Goal: Information Seeking & Learning: Learn about a topic

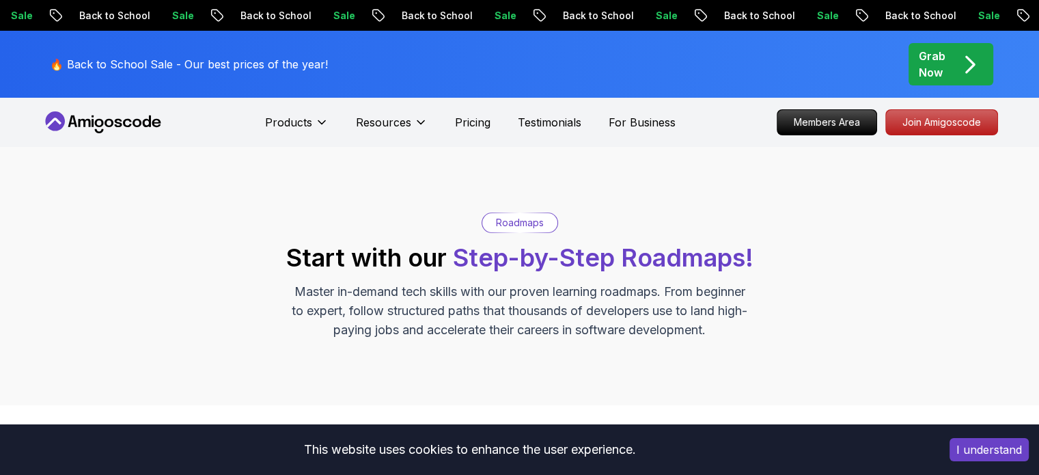
click at [506, 260] on span "Step-by-Step Roadmaps!" at bounding box center [603, 258] width 301 height 30
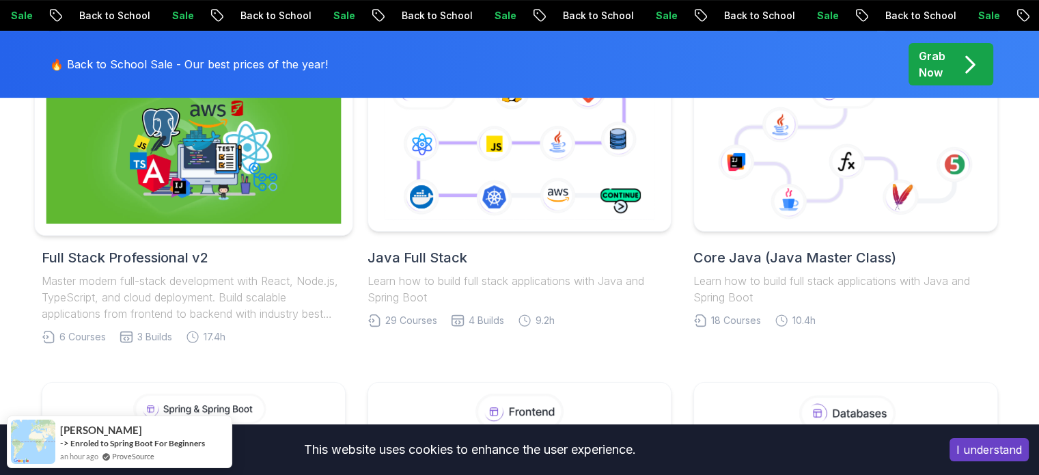
scroll to position [342, 0]
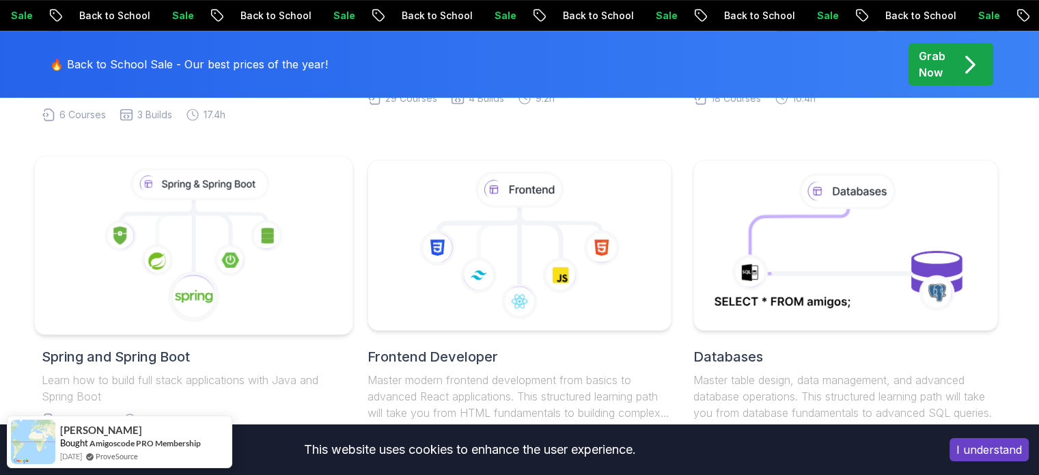
scroll to position [615, 0]
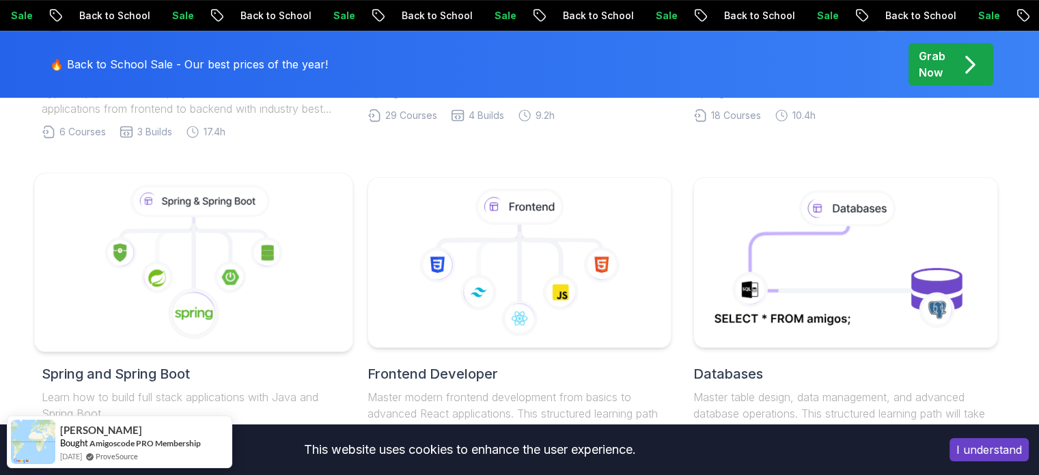
click at [219, 278] on icon at bounding box center [230, 277] width 32 height 32
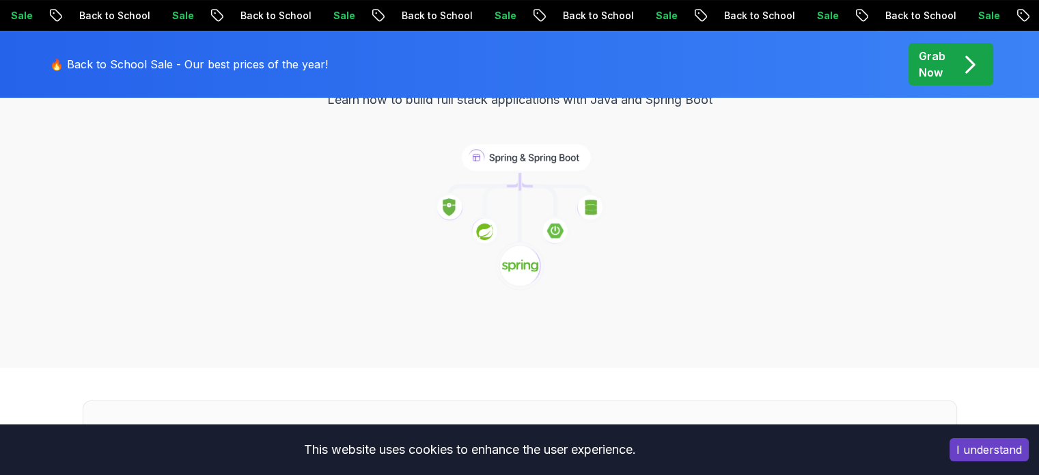
scroll to position [205, 0]
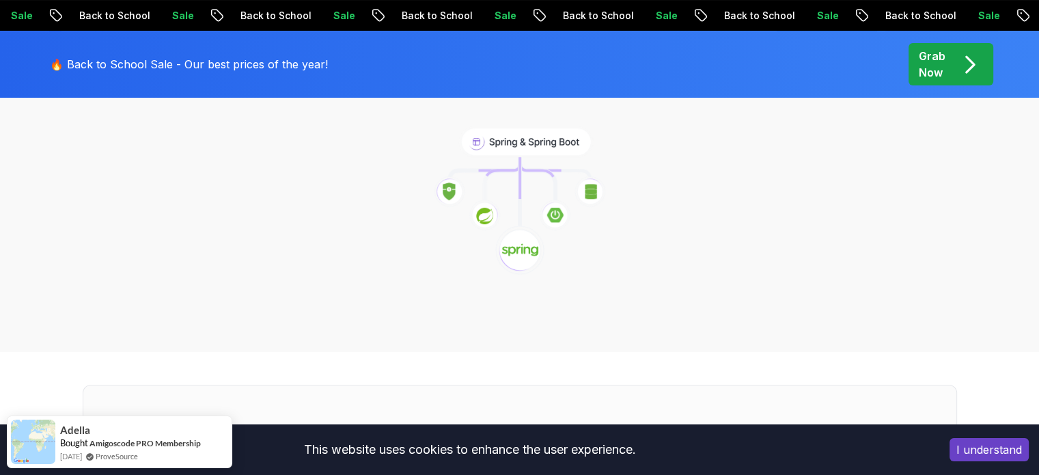
click at [519, 243] on image at bounding box center [520, 250] width 37 height 15
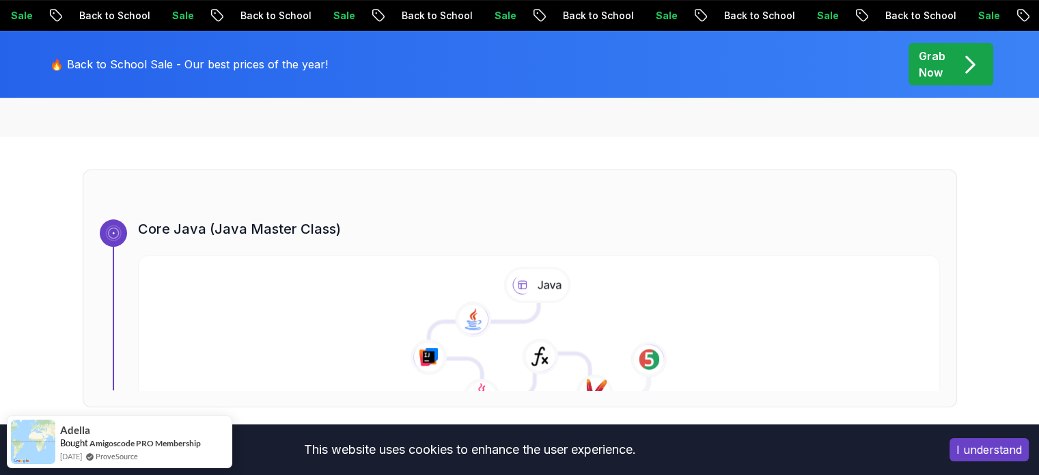
scroll to position [478, 0]
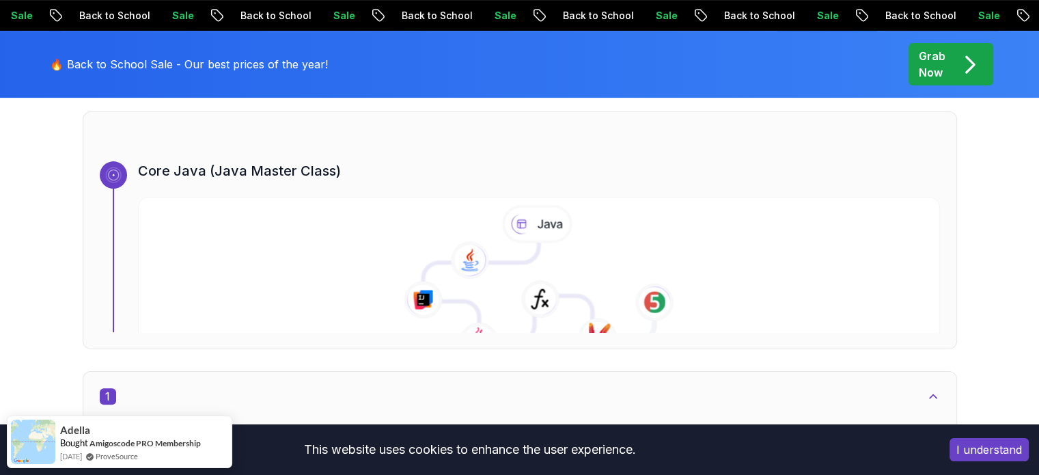
click at [507, 205] on icon at bounding box center [539, 283] width 818 height 156
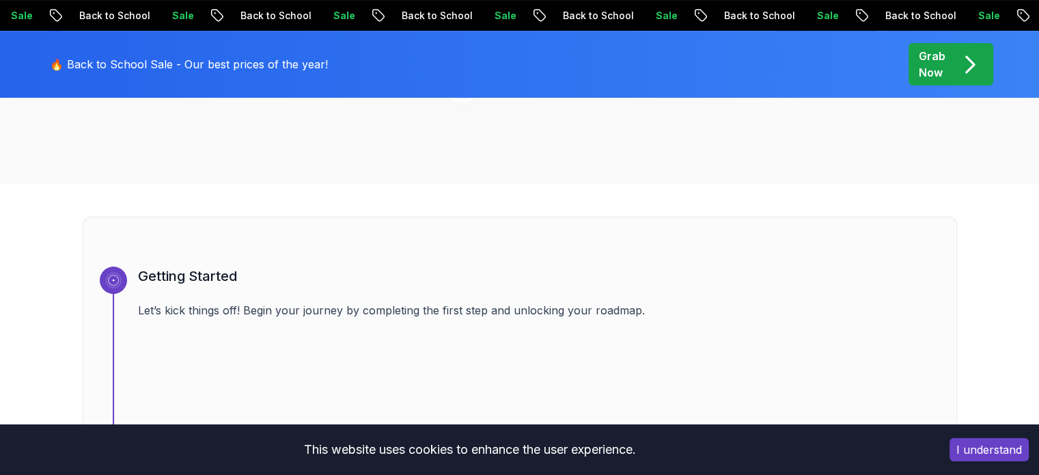
scroll to position [374, 0]
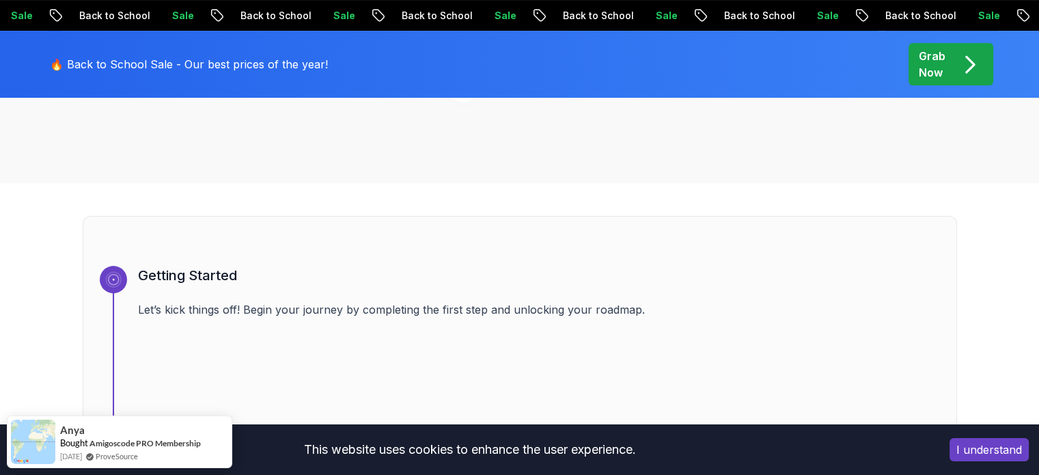
click at [1008, 448] on button "I understand" at bounding box center [989, 449] width 79 height 23
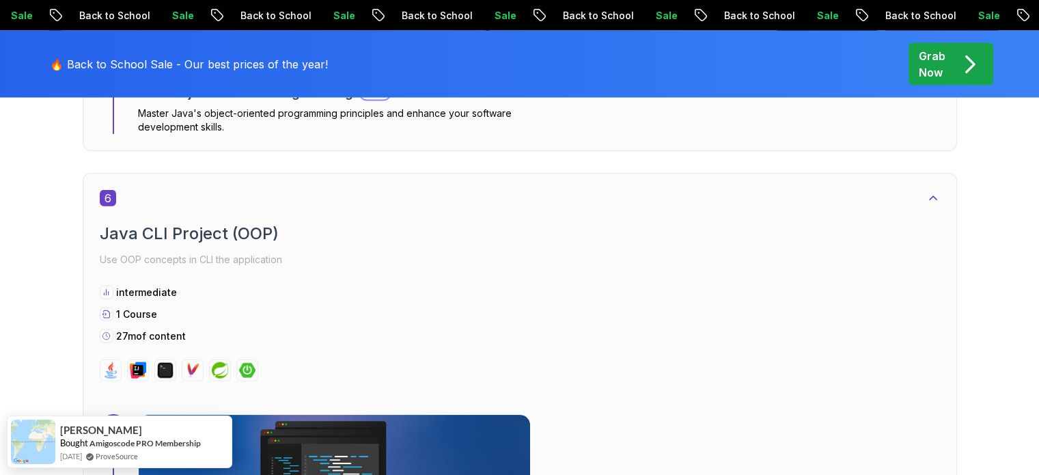
scroll to position [3107, 0]
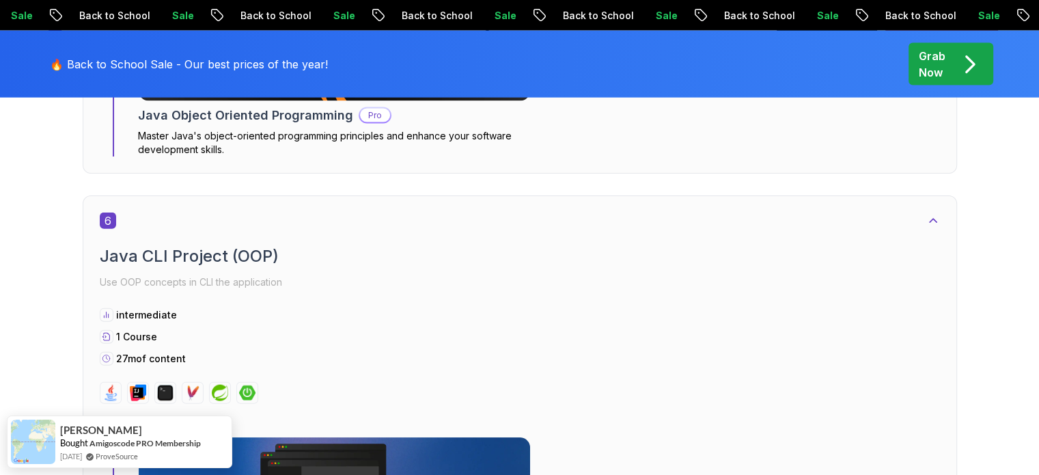
click at [588, 79] on div "🔥 Back to School Sale - Our best prices of the year! Grab Now" at bounding box center [520, 64] width 957 height 67
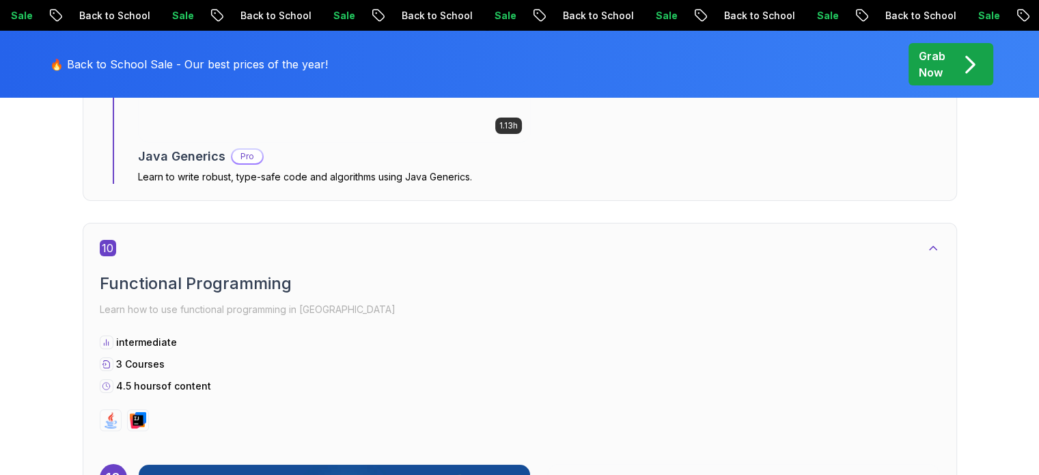
scroll to position [5089, 0]
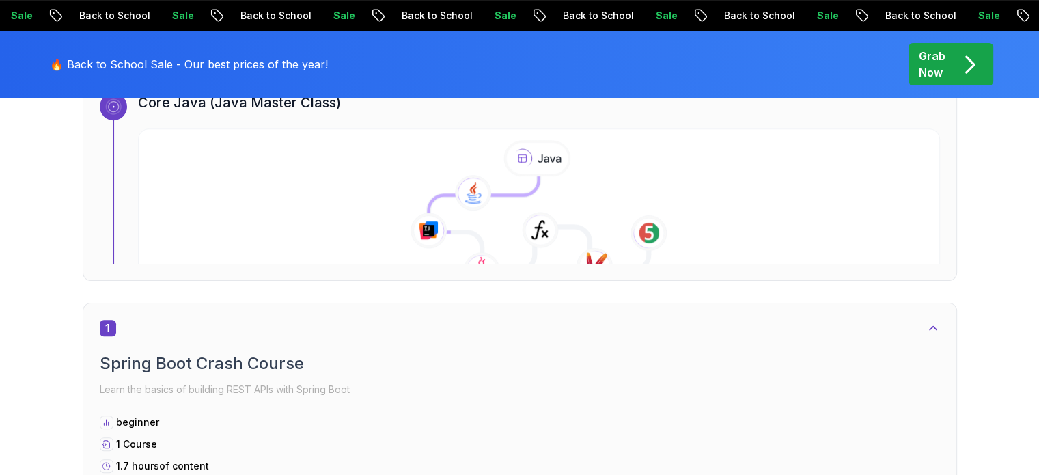
scroll to position [615, 0]
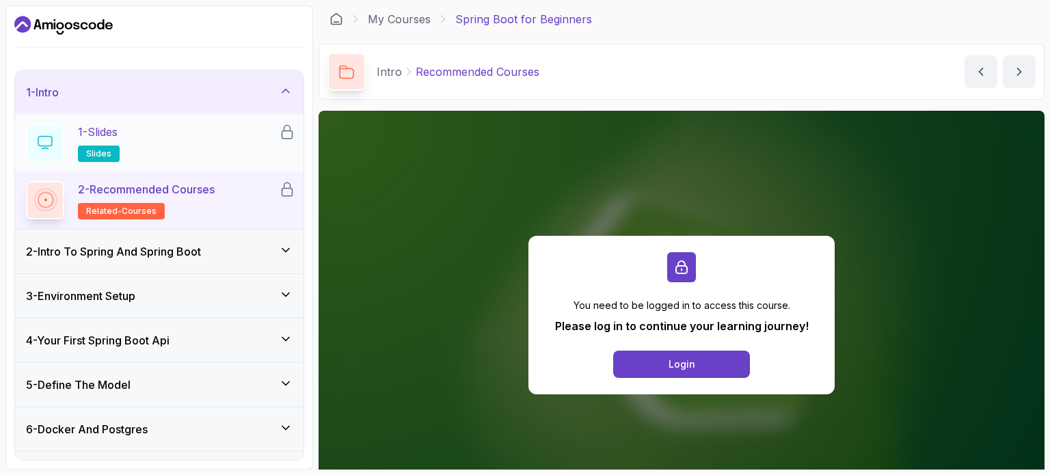
click at [109, 124] on p "1 - Slides" at bounding box center [98, 132] width 40 height 16
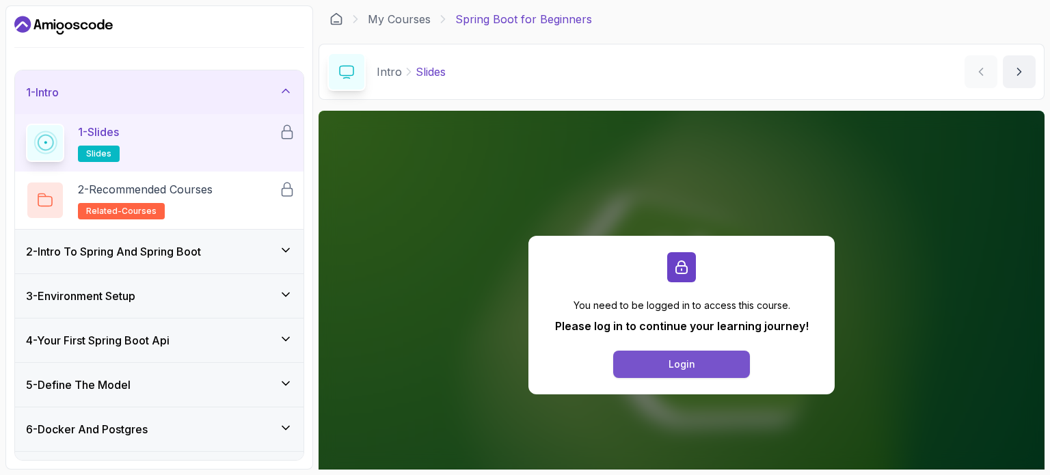
click at [649, 368] on button "Login" at bounding box center [681, 364] width 137 height 27
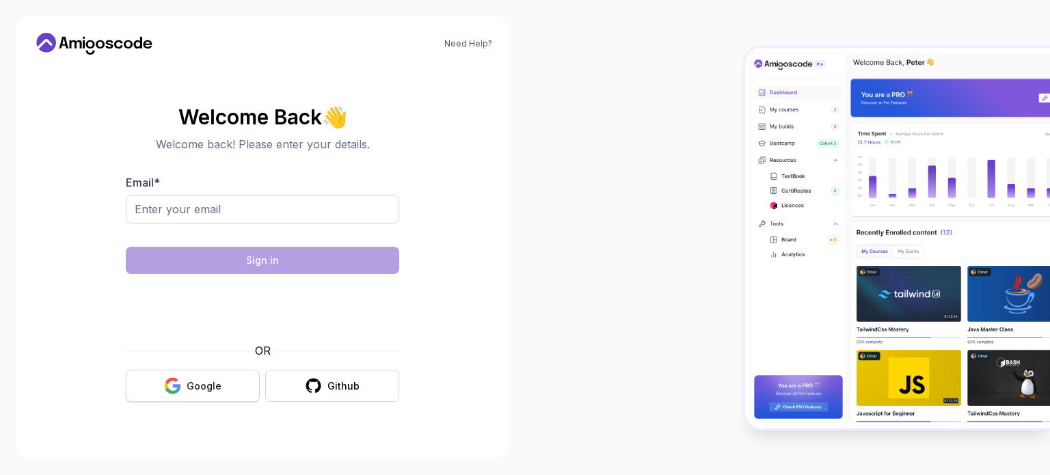
click at [221, 383] on button "Google" at bounding box center [193, 386] width 134 height 32
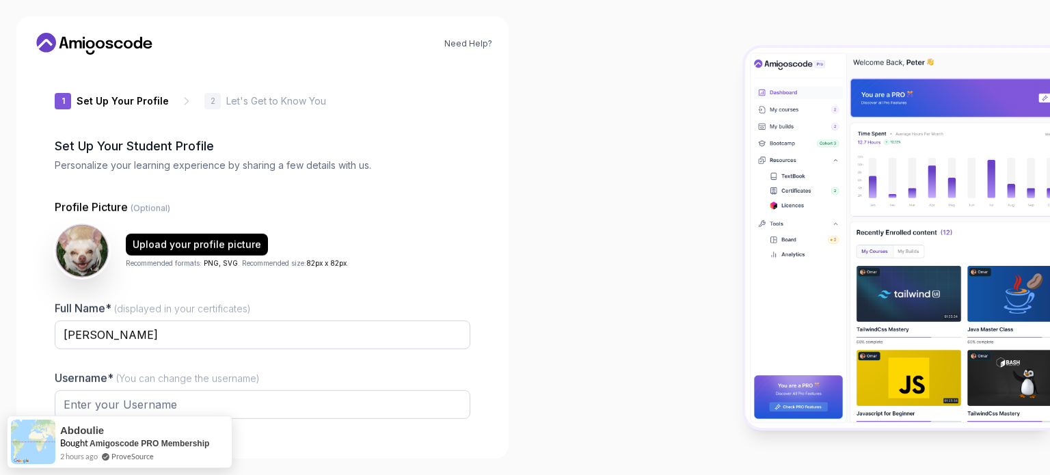
type input "wildwolfaf51b"
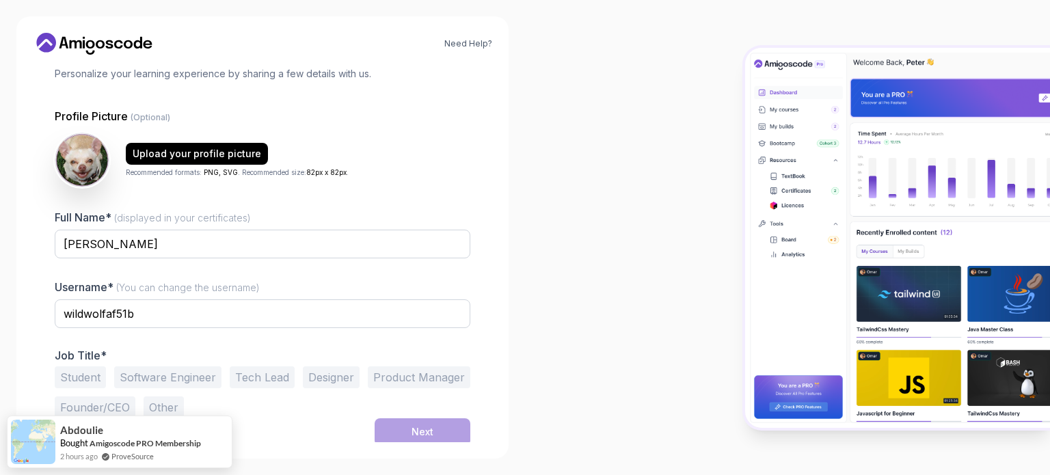
scroll to position [94, 0]
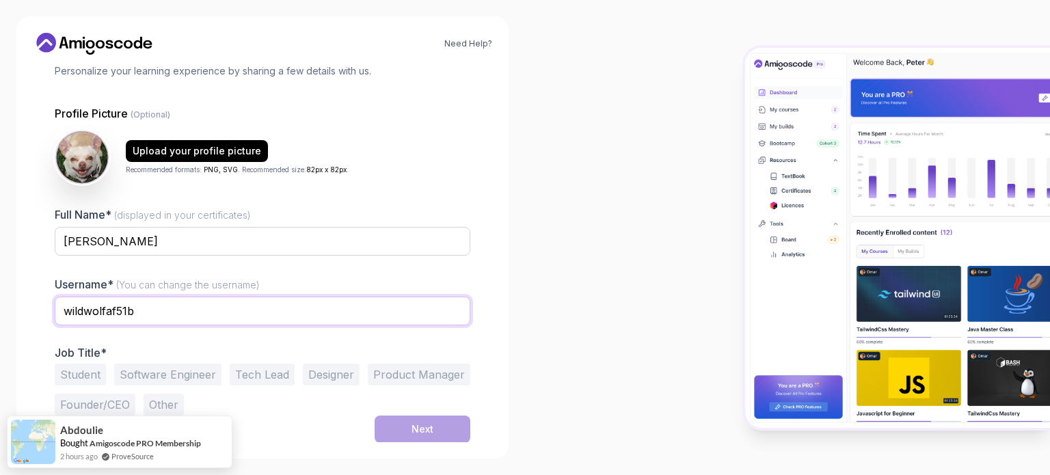
drag, startPoint x: 59, startPoint y: 316, endPoint x: 1, endPoint y: 317, distance: 58.1
click at [1, 317] on div "Need Help? 1 Set Up Your Profile 1 Set Up Your Profile 2 Let's Get to Know You …" at bounding box center [262, 237] width 525 height 475
type input "subh9m"
click at [92, 377] on button "Student" at bounding box center [80, 375] width 51 height 22
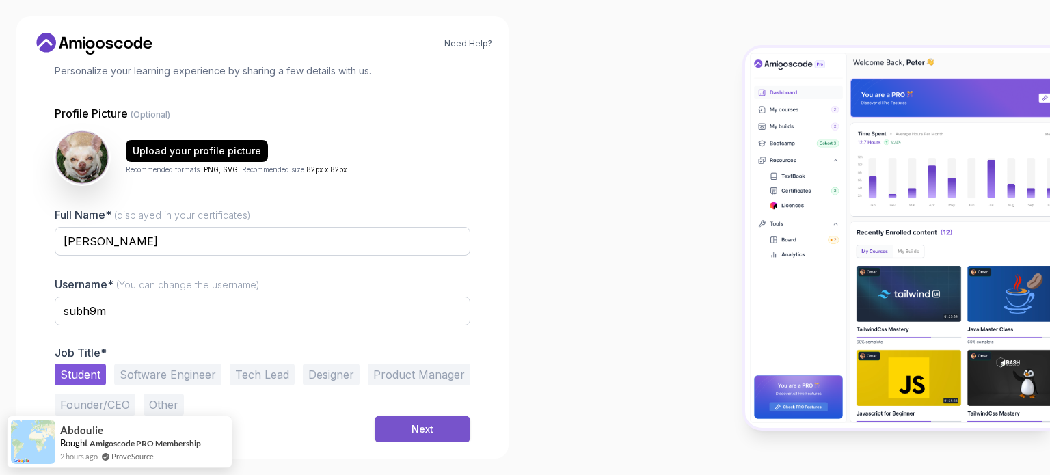
click at [452, 424] on button "Next" at bounding box center [422, 428] width 96 height 27
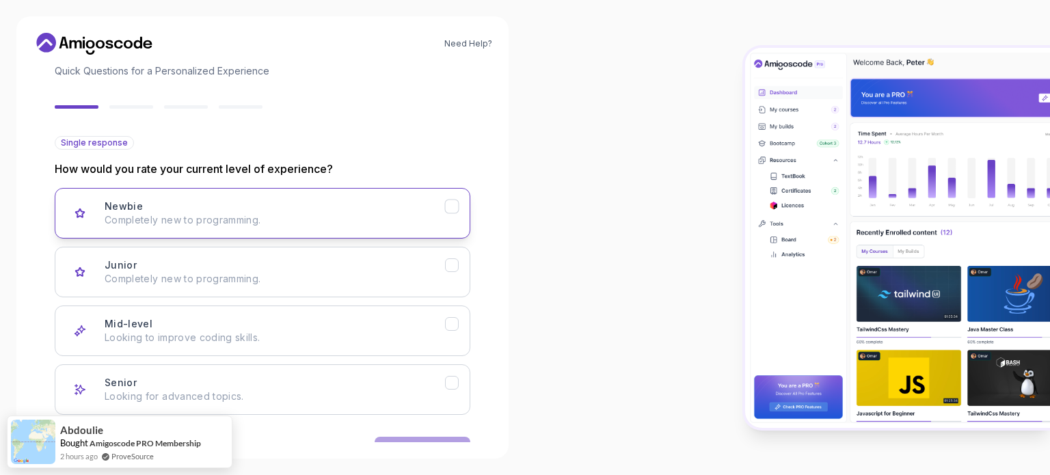
click at [276, 213] on p "Completely new to programming." at bounding box center [275, 220] width 340 height 14
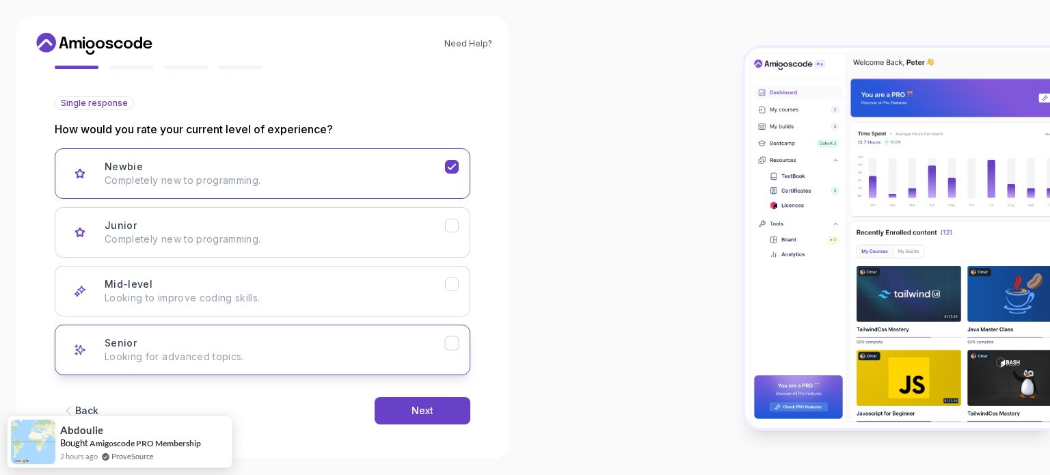
scroll to position [137, 0]
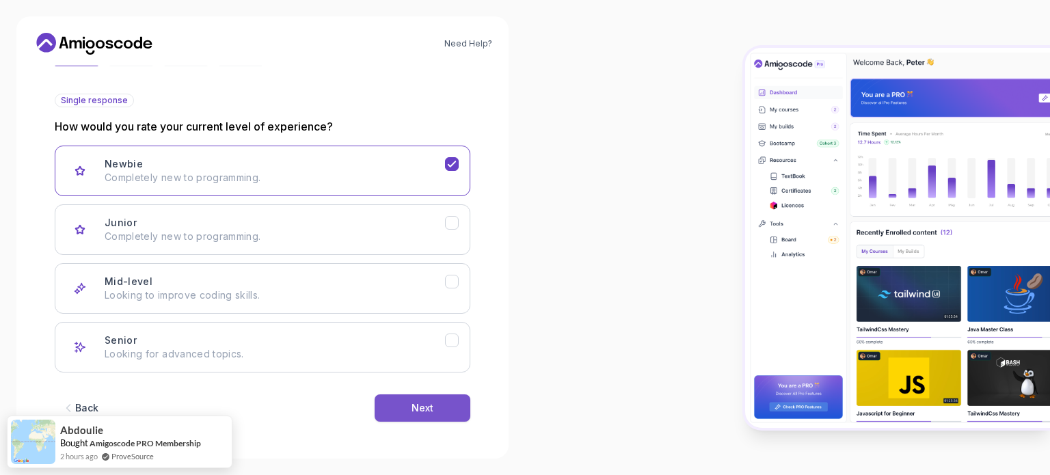
click at [385, 404] on button "Next" at bounding box center [422, 407] width 96 height 27
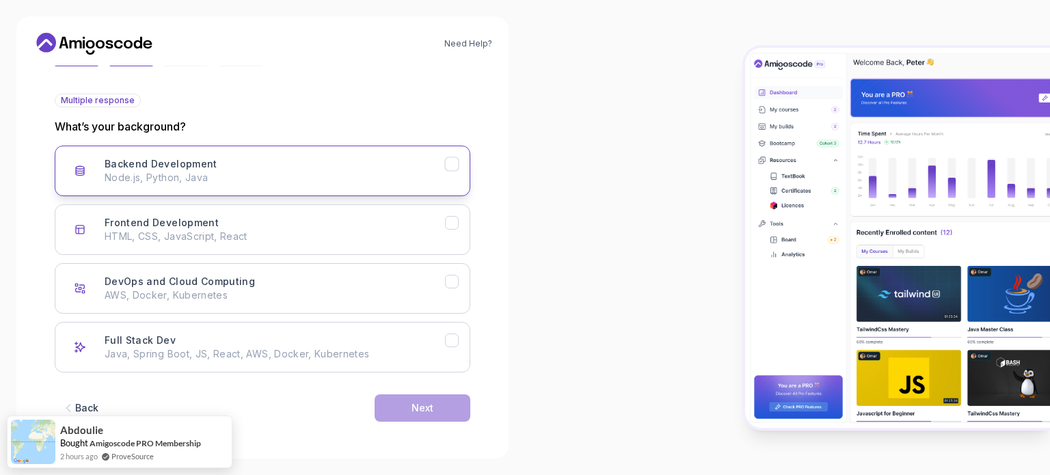
click at [323, 173] on p "Node.js, Python, Java" at bounding box center [275, 178] width 340 height 14
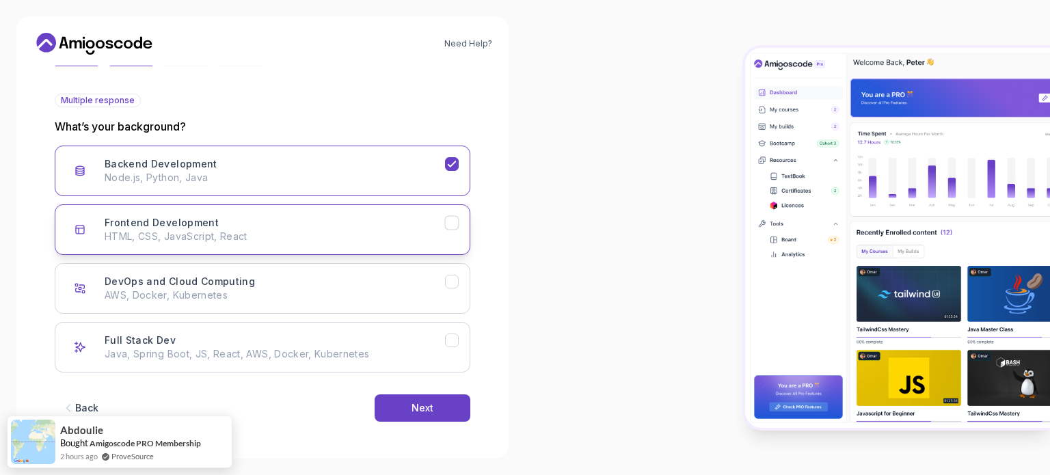
click at [295, 243] on button "Frontend Development HTML, CSS, JavaScript, React" at bounding box center [262, 229] width 415 height 51
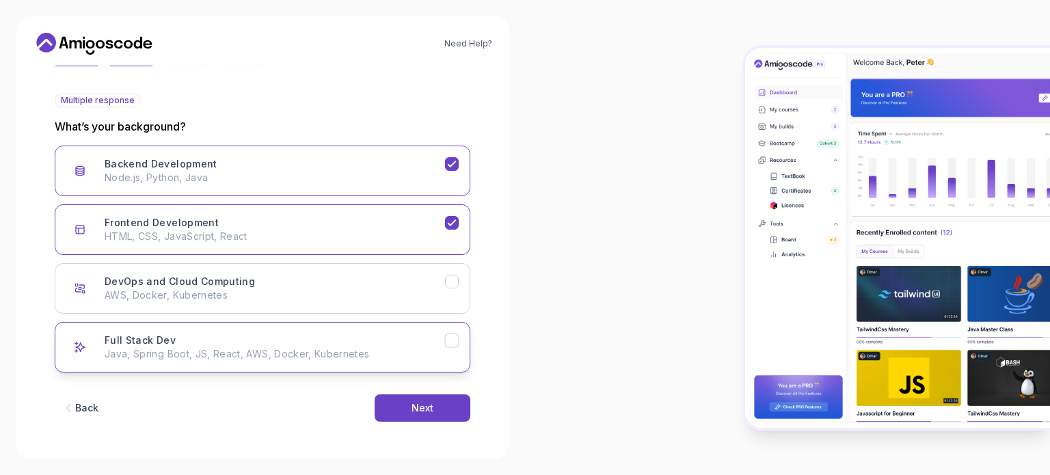
click at [336, 357] on p "Java, Spring Boot, JS, React, AWS, Docker, Kubernetes" at bounding box center [275, 354] width 340 height 14
click at [396, 408] on button "Next" at bounding box center [422, 407] width 96 height 27
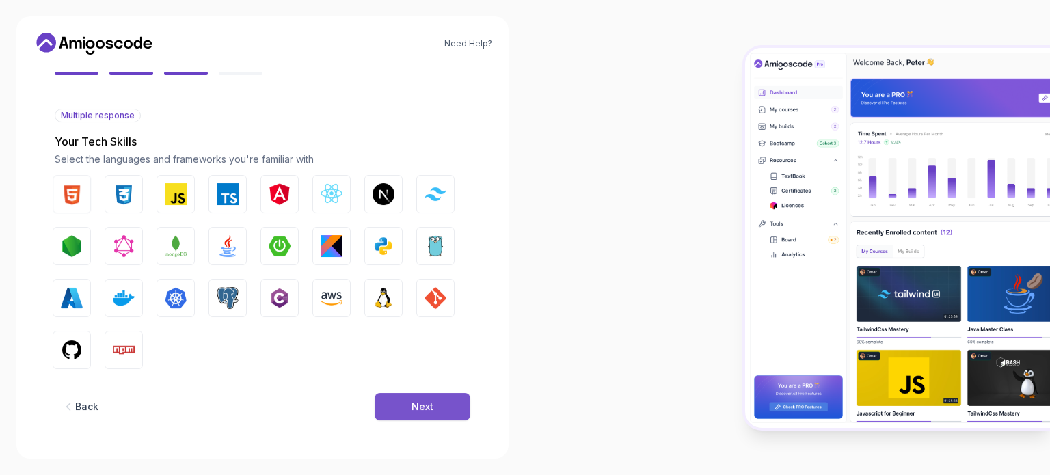
scroll to position [121, 0]
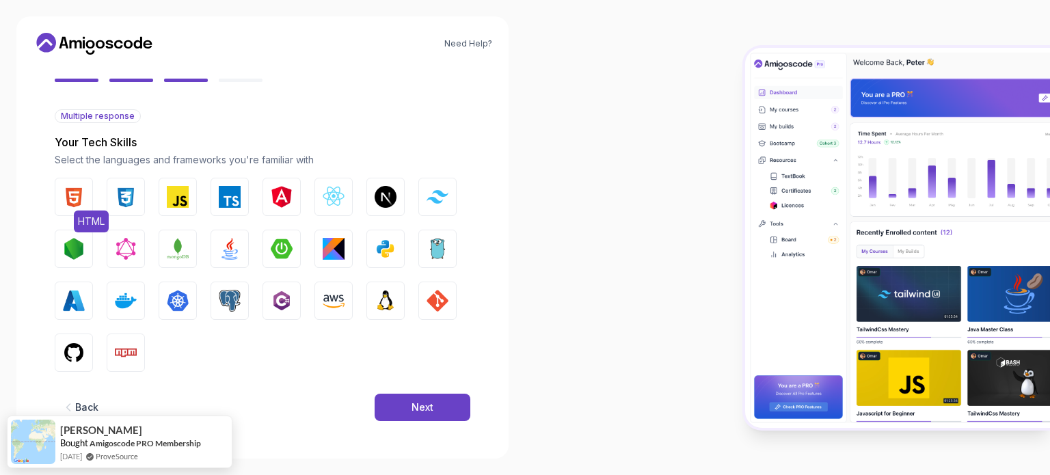
click at [79, 188] on img "button" at bounding box center [74, 197] width 22 height 22
click at [133, 191] on img "button" at bounding box center [126, 197] width 22 height 22
click at [187, 194] on img "button" at bounding box center [178, 197] width 22 height 22
click at [332, 193] on img "button" at bounding box center [334, 197] width 22 height 22
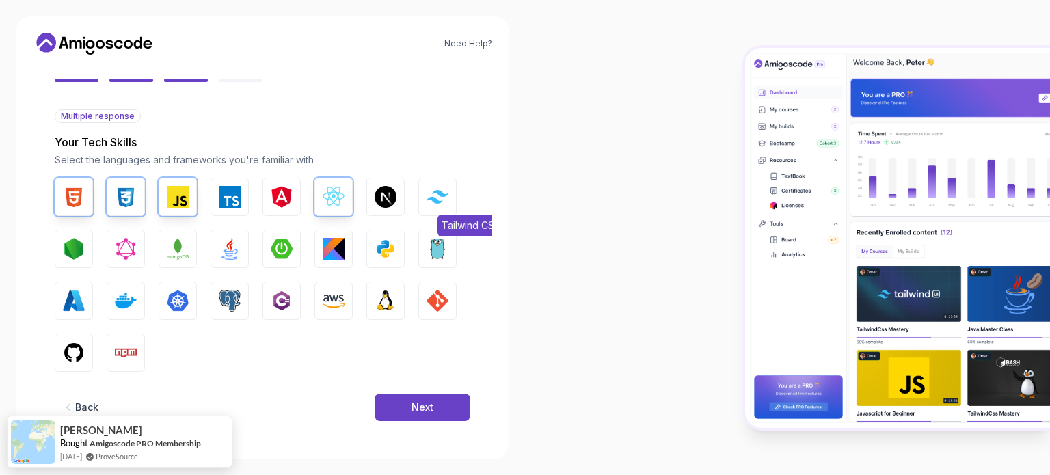
click at [441, 193] on img "button" at bounding box center [437, 196] width 22 height 13
click at [72, 243] on img "button" at bounding box center [74, 249] width 22 height 22
click at [172, 238] on img "button" at bounding box center [178, 249] width 22 height 22
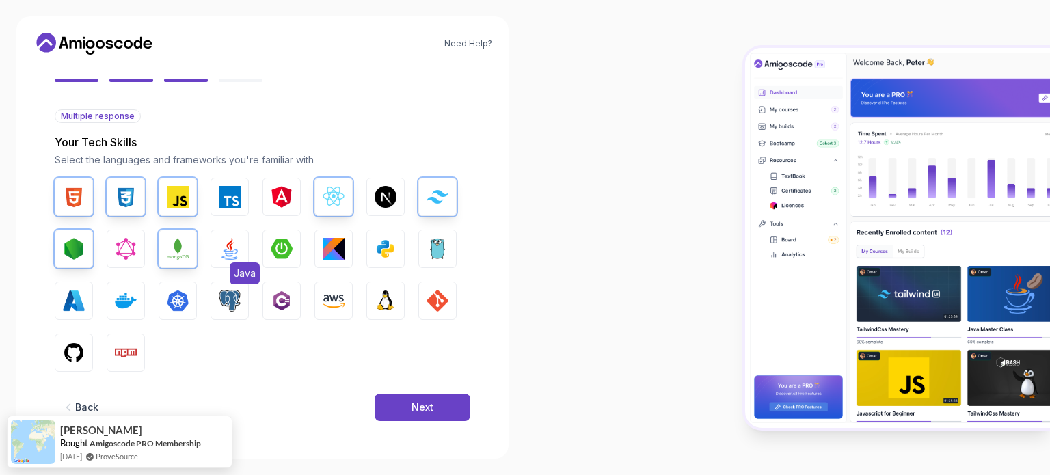
click at [232, 234] on button "Java" at bounding box center [229, 249] width 38 height 38
click at [279, 241] on img "button" at bounding box center [282, 249] width 22 height 22
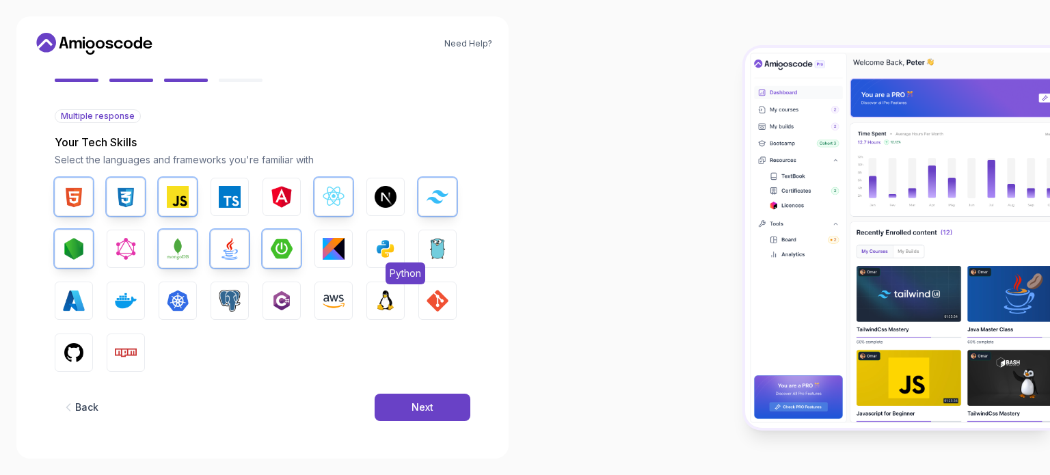
click at [386, 253] on img "button" at bounding box center [385, 249] width 22 height 22
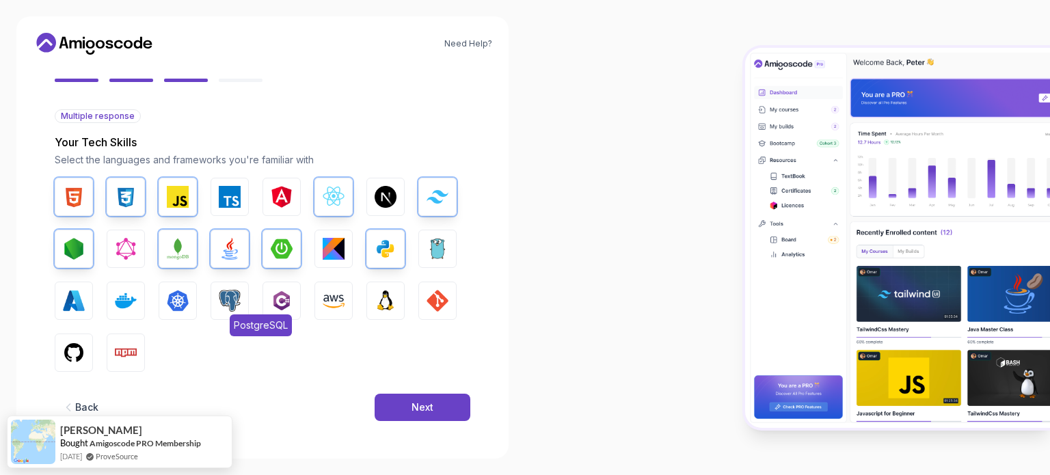
click at [225, 300] on img "button" at bounding box center [230, 301] width 22 height 22
click at [79, 344] on img "button" at bounding box center [74, 353] width 22 height 22
click at [400, 396] on button "Next" at bounding box center [422, 407] width 96 height 27
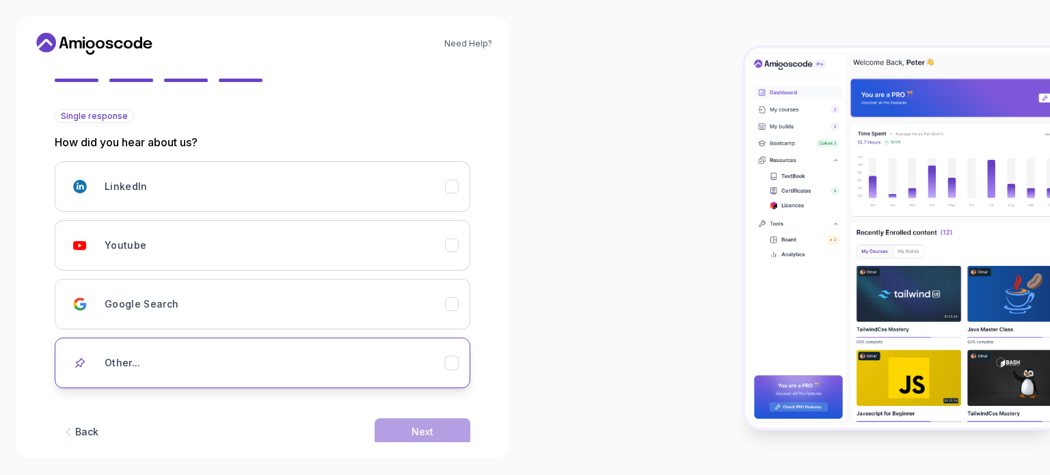
click at [292, 357] on div "Other..." at bounding box center [275, 362] width 340 height 27
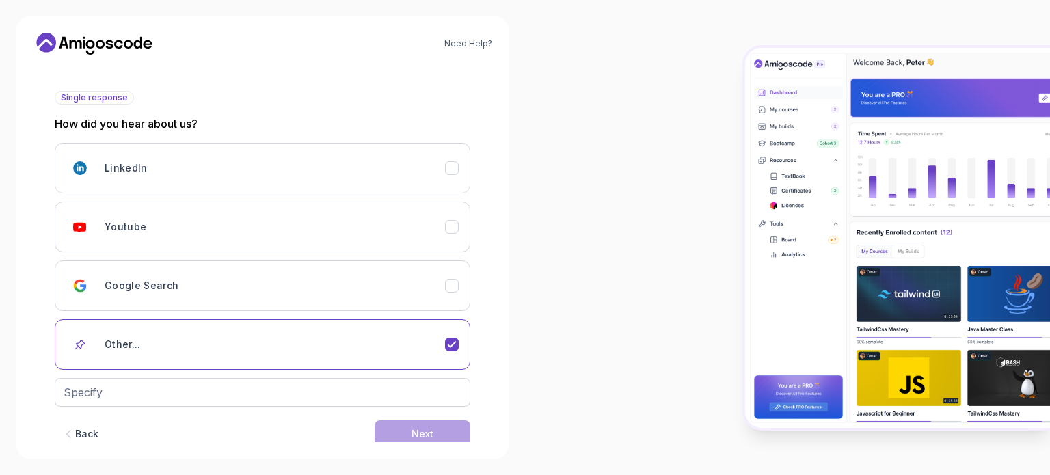
scroll to position [165, 0]
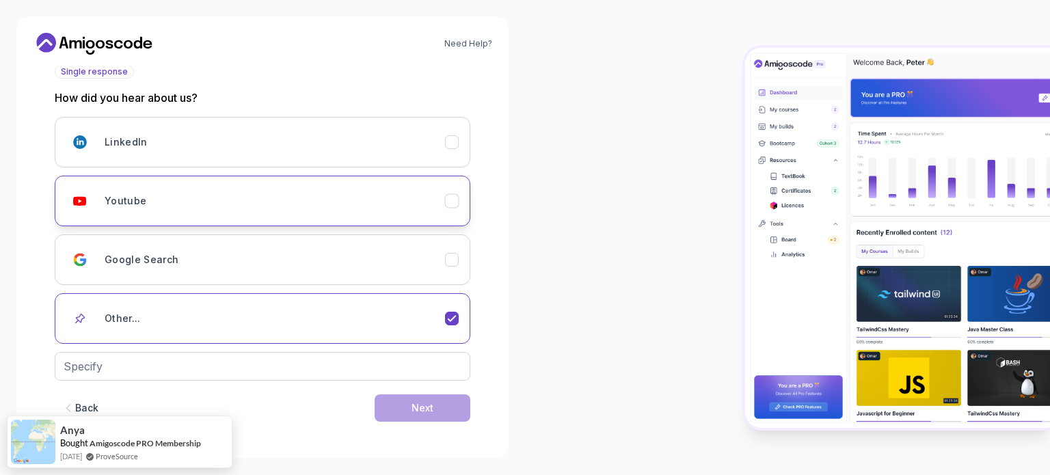
click at [290, 213] on div "Youtube" at bounding box center [275, 200] width 340 height 27
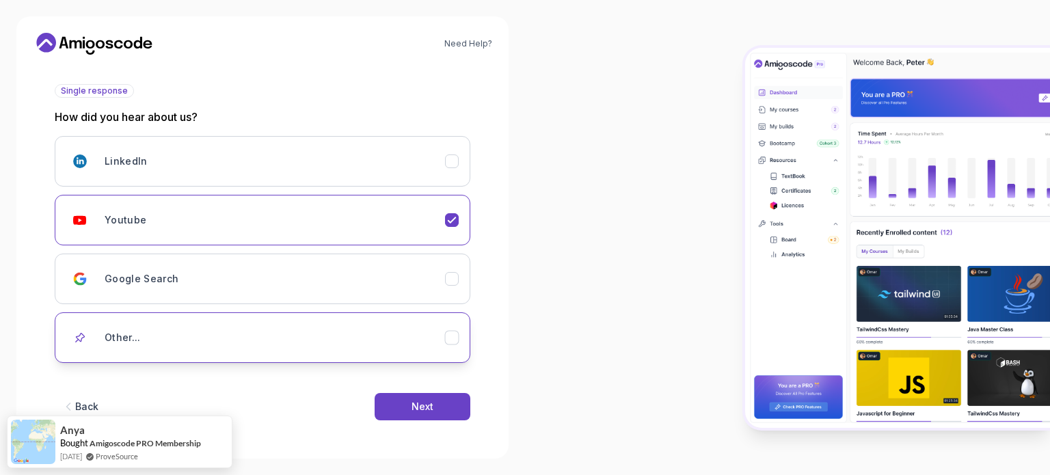
scroll to position [145, 0]
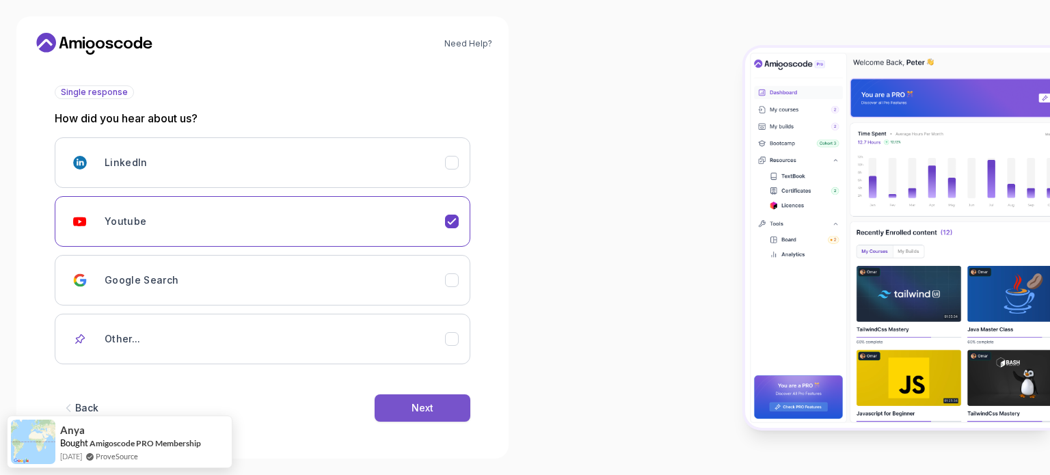
click at [419, 409] on div "Next" at bounding box center [422, 408] width 22 height 14
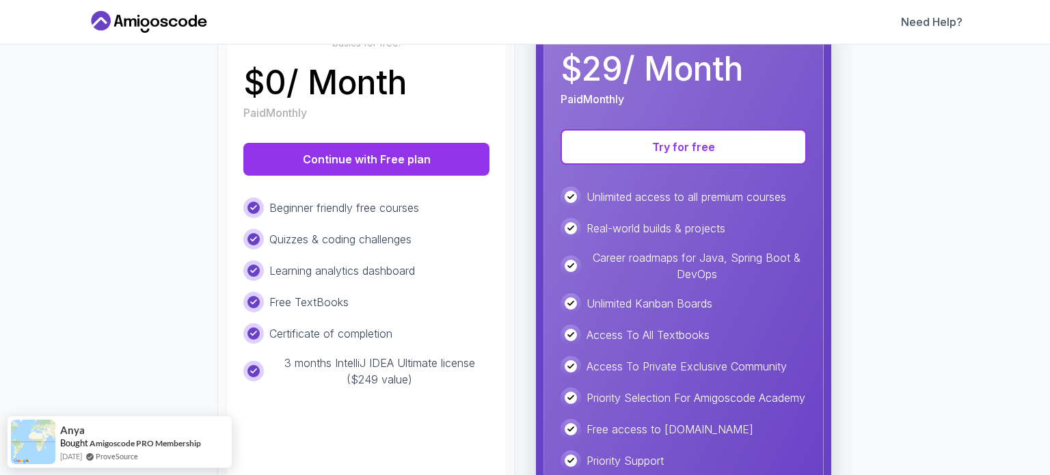
scroll to position [194, 0]
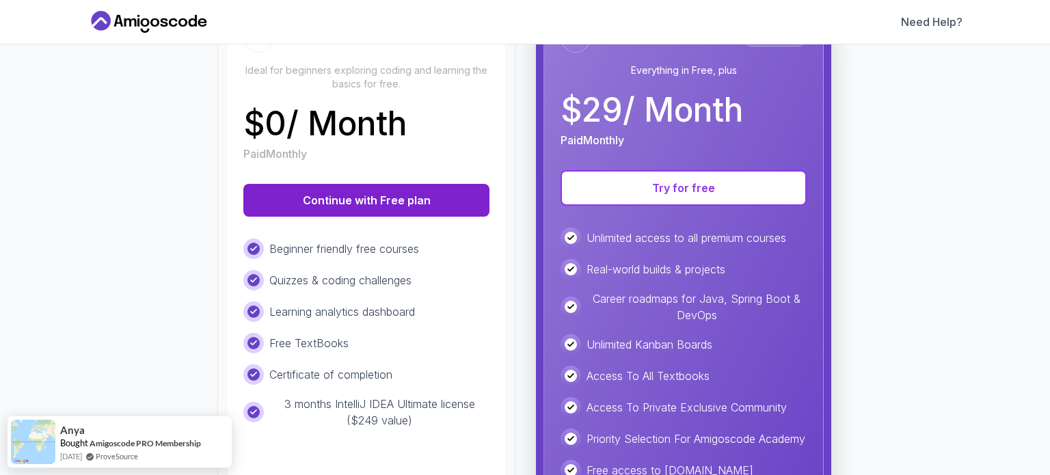
click at [403, 200] on button "Continue with Free plan" at bounding box center [366, 200] width 246 height 33
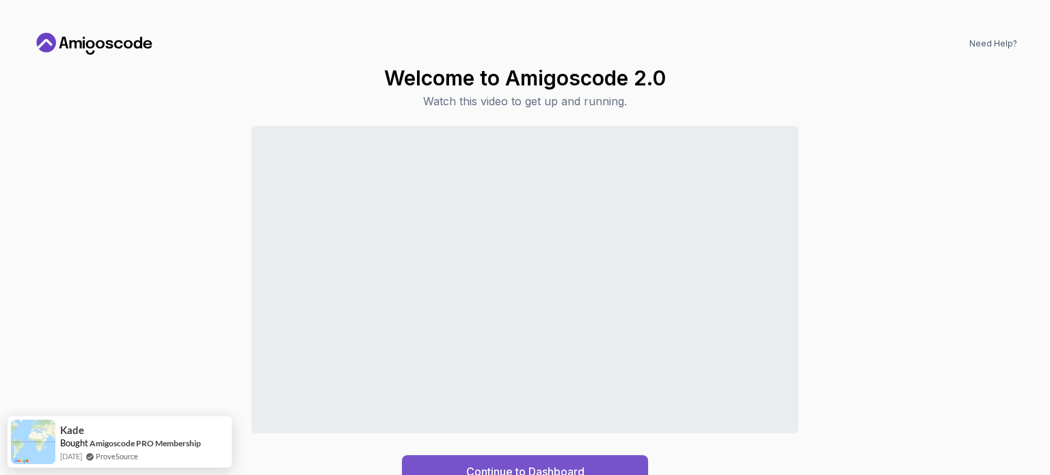
click at [562, 466] on div "Continue to Dashboard" at bounding box center [525, 471] width 118 height 16
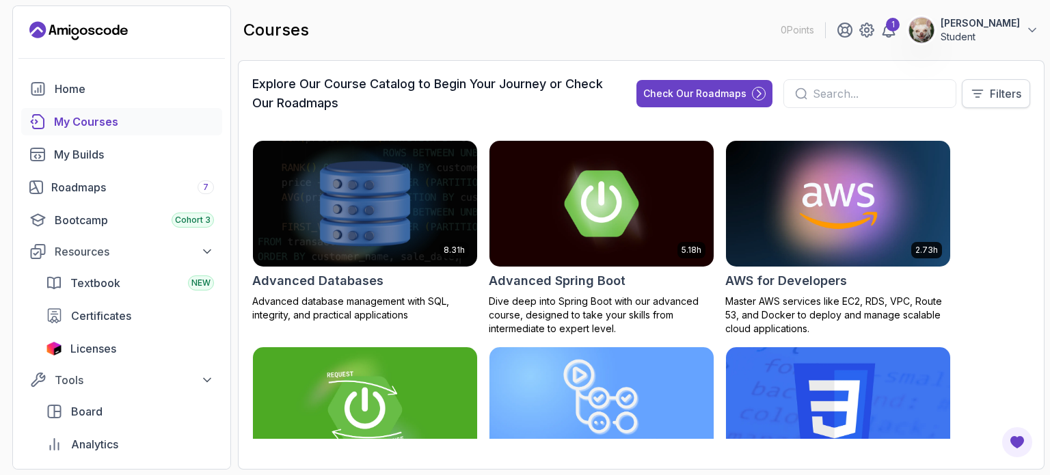
click at [997, 92] on p "Filters" at bounding box center [1005, 93] width 31 height 16
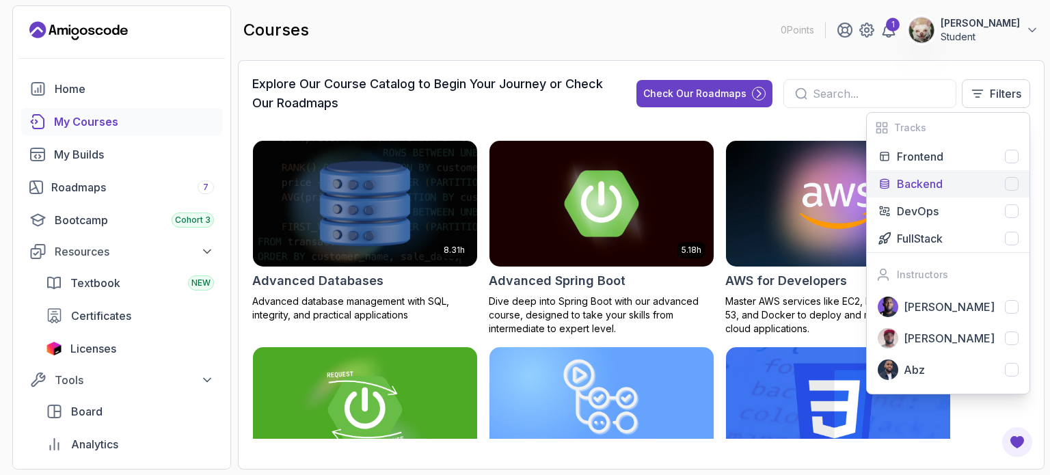
click at [930, 176] on p "Backend" at bounding box center [920, 184] width 46 height 16
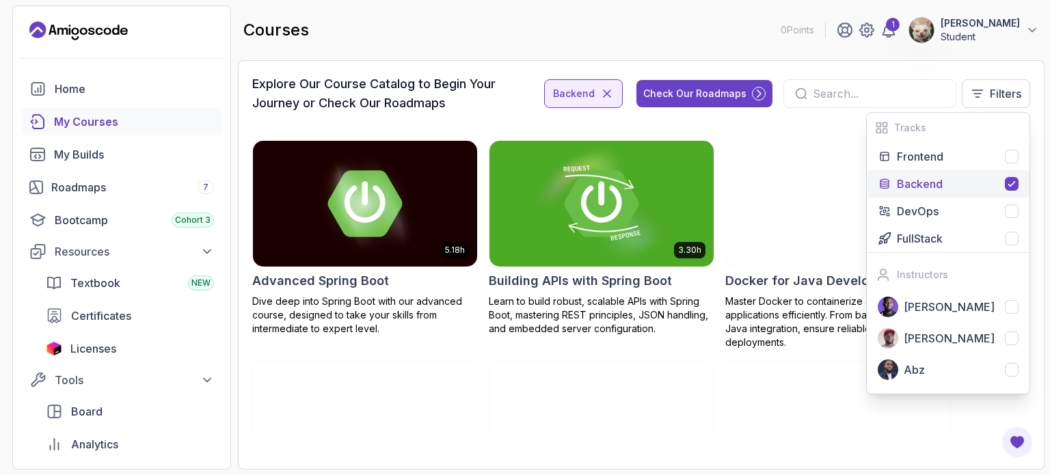
click at [793, 38] on div "courses 0 Points 1 Subham Student" at bounding box center [641, 29] width 806 height 49
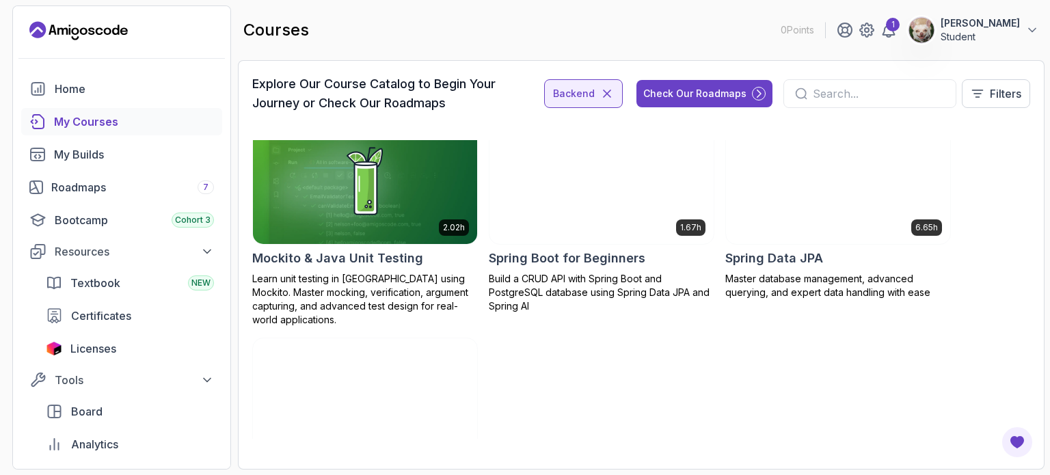
scroll to position [1009, 0]
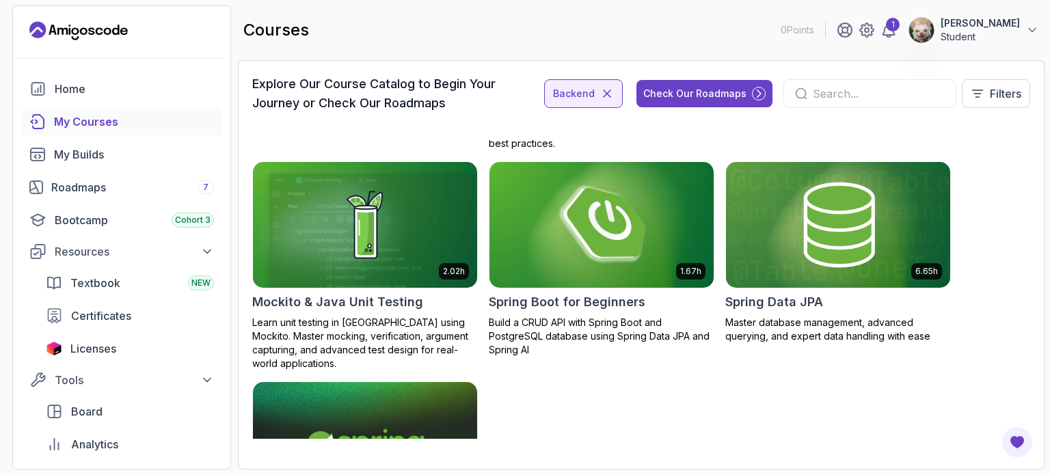
click at [600, 224] on img at bounding box center [601, 225] width 235 height 132
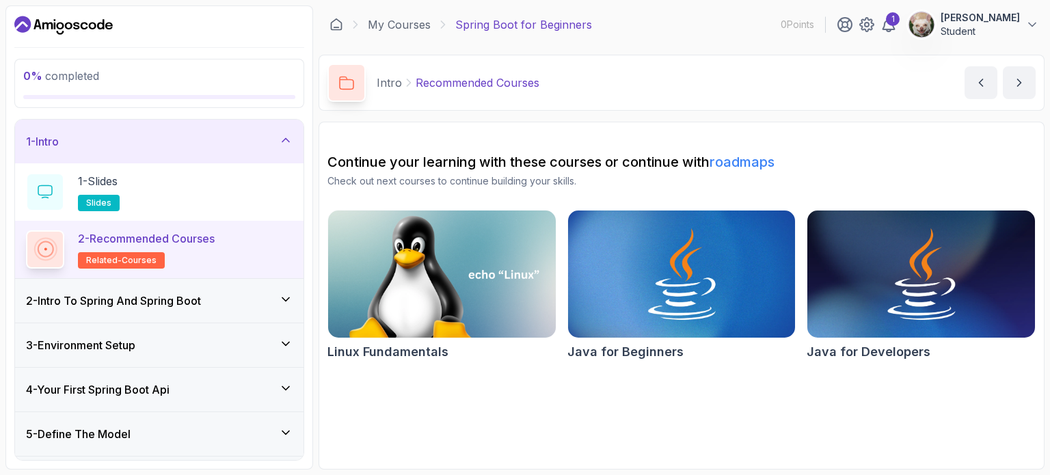
click at [726, 157] on link "roadmaps" at bounding box center [741, 162] width 65 height 16
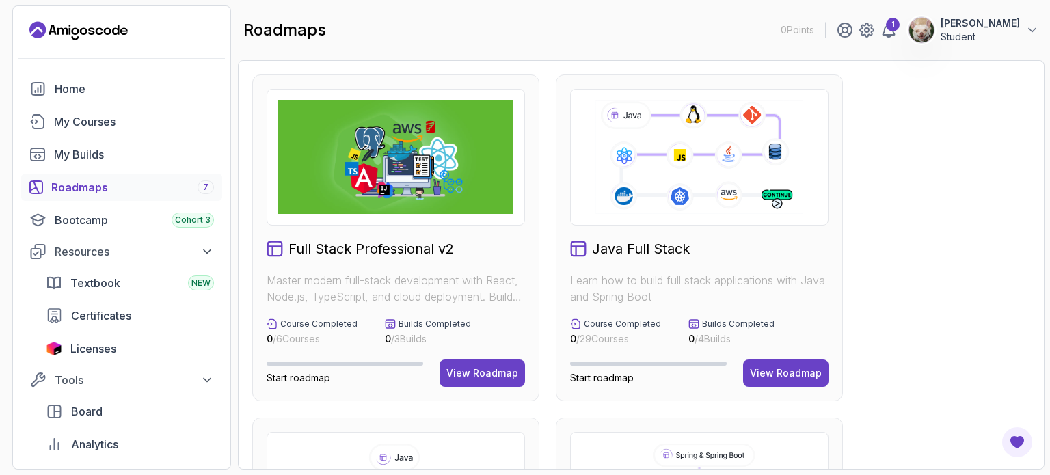
drag, startPoint x: 513, startPoint y: 265, endPoint x: 512, endPoint y: 257, distance: 8.3
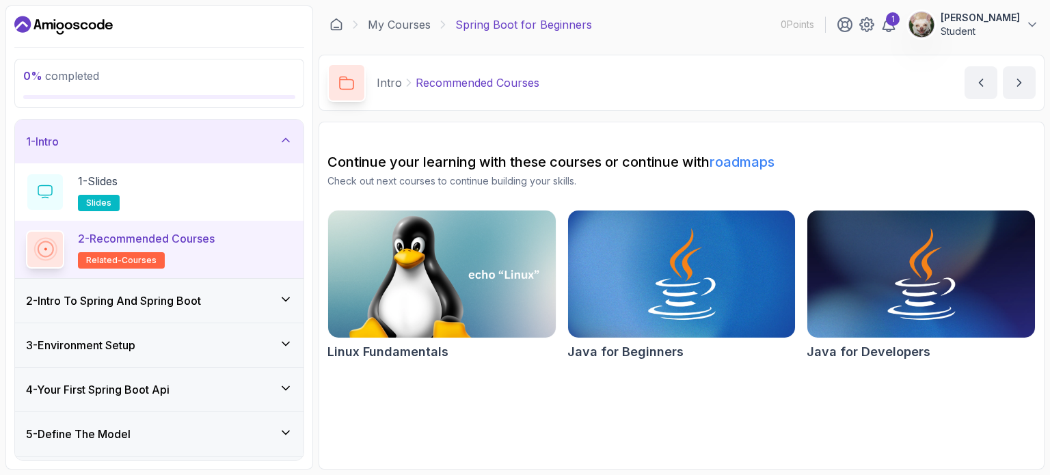
click at [383, 85] on p "Intro" at bounding box center [389, 82] width 25 height 16
click at [167, 179] on div "1 - Slides slides" at bounding box center [159, 192] width 267 height 38
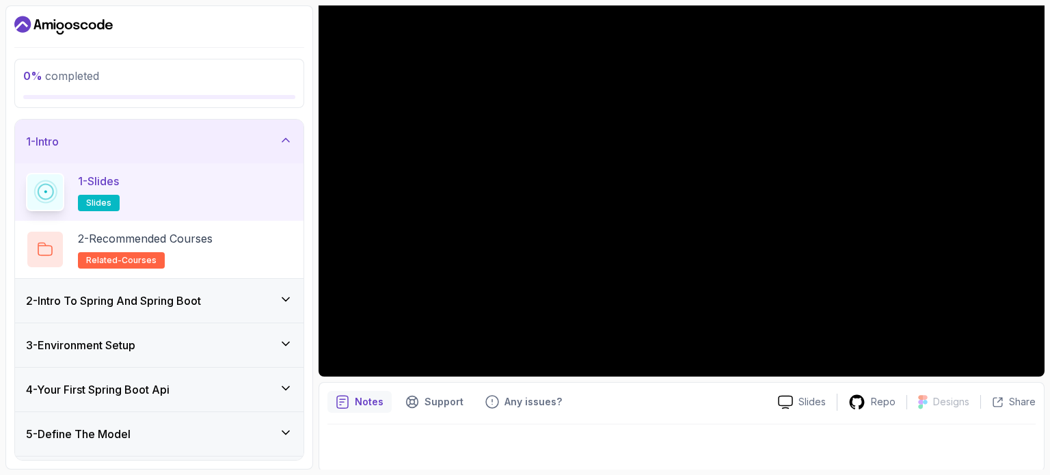
scroll to position [154, 0]
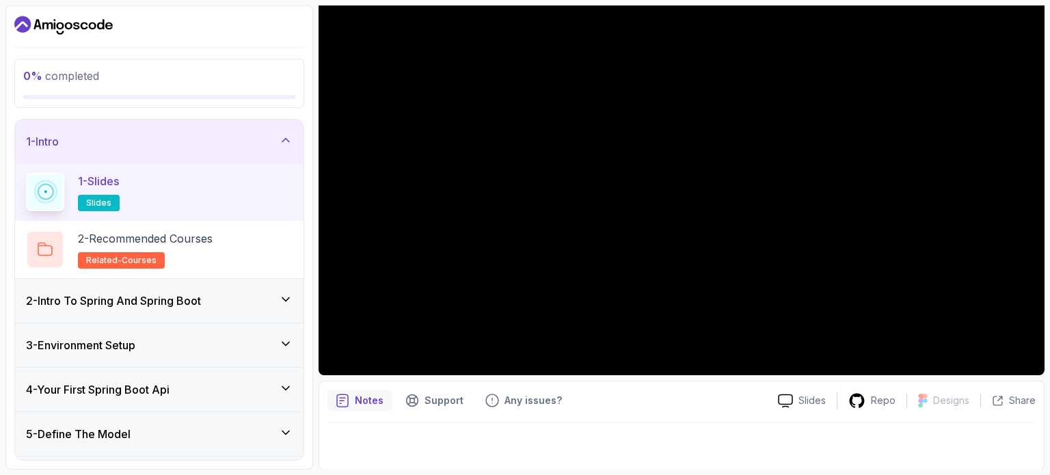
click at [159, 311] on div "2 - Intro To Spring And Spring Boot" at bounding box center [159, 301] width 288 height 44
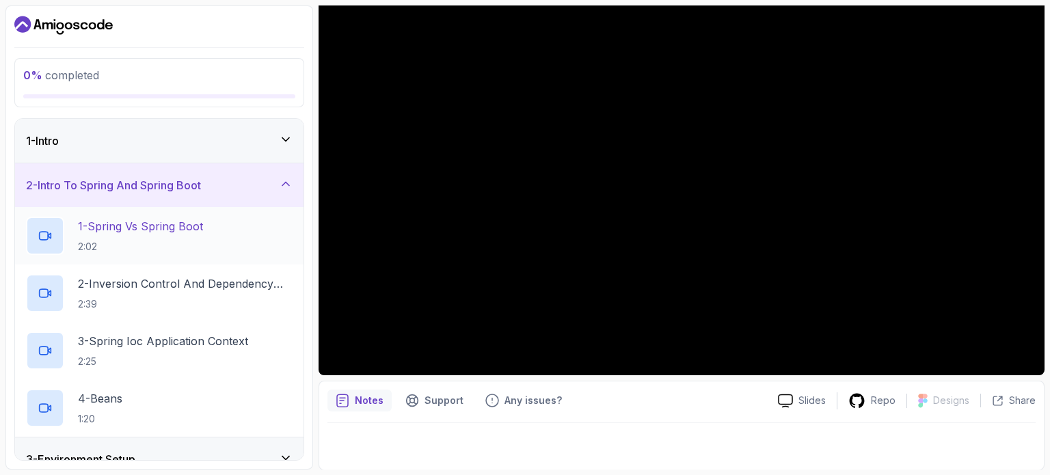
click at [150, 236] on h2 "1 - Spring Vs Spring Boot 2:02" at bounding box center [140, 236] width 125 height 36
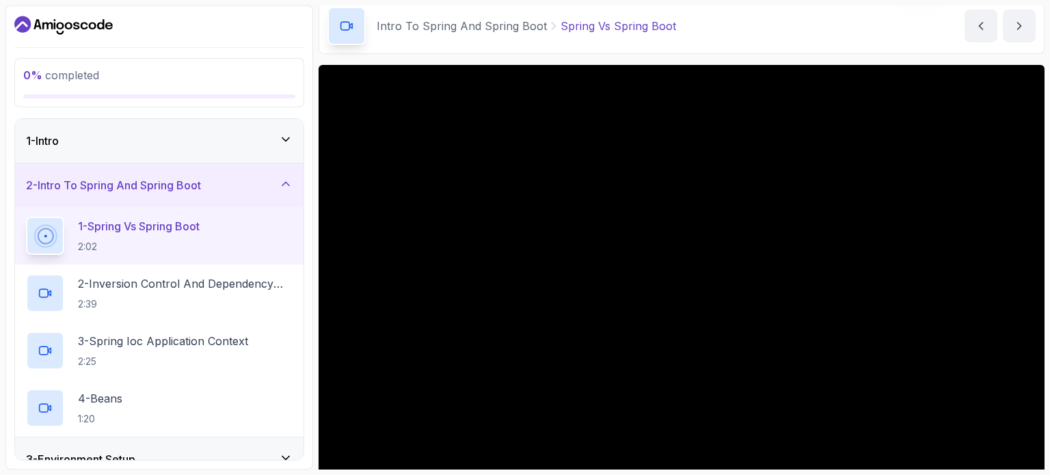
scroll to position [18, 0]
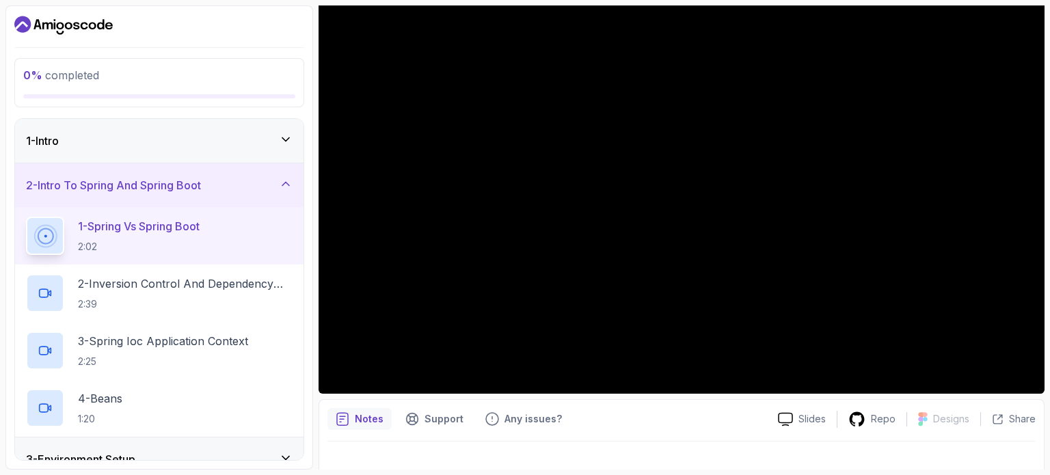
scroll to position [137, 0]
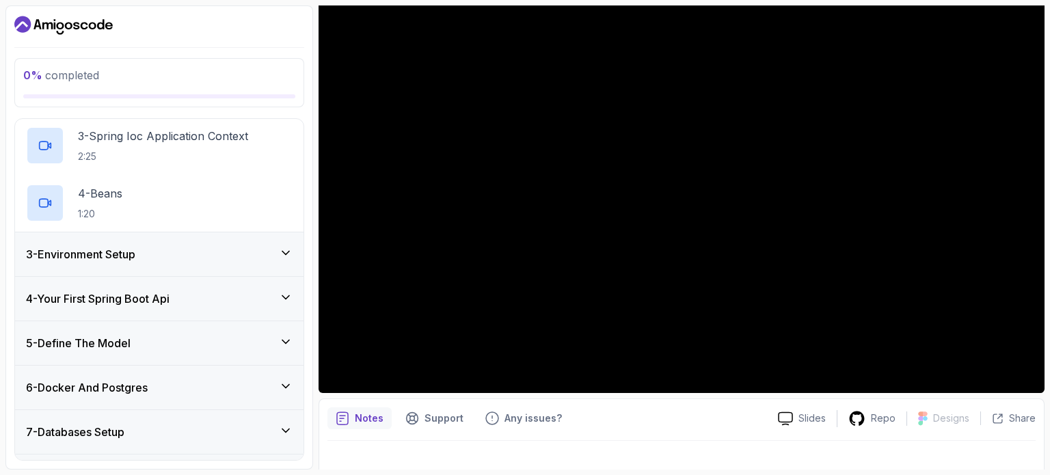
click at [150, 264] on div "3 - Environment Setup" at bounding box center [159, 254] width 288 height 44
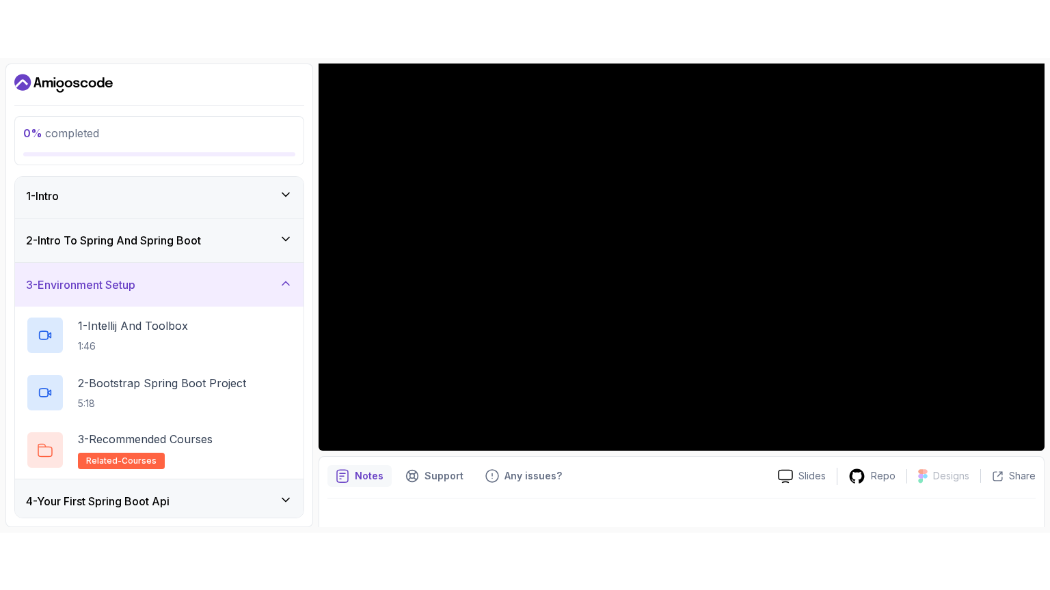
scroll to position [0, 0]
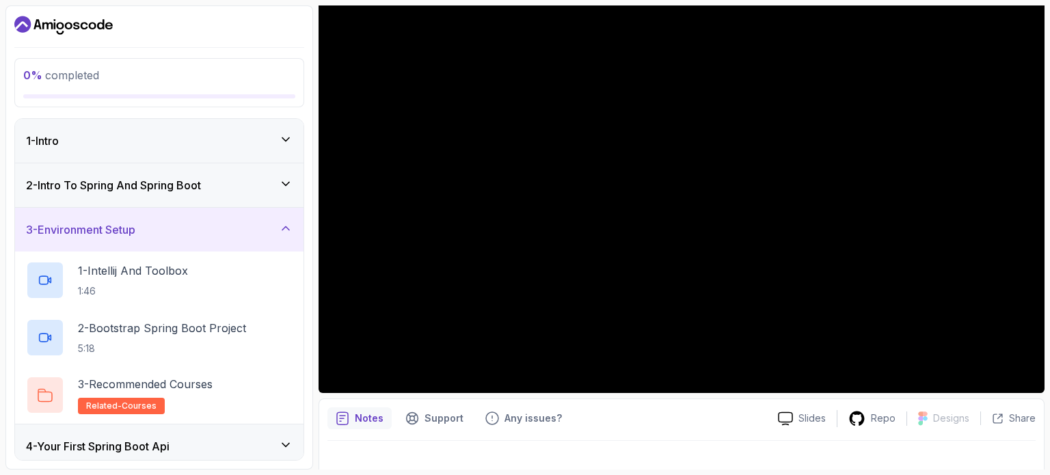
click at [157, 226] on div "3 - Environment Setup" at bounding box center [159, 229] width 267 height 16
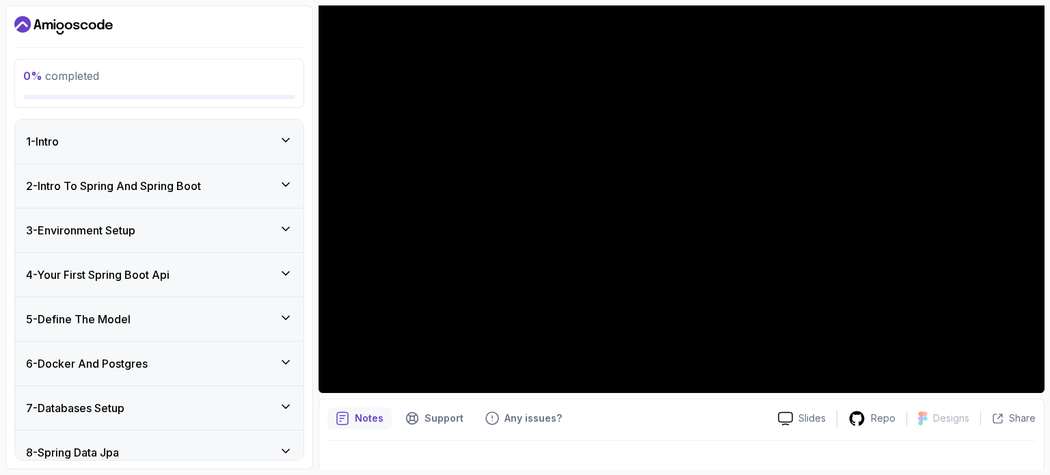
click at [165, 185] on h3 "2 - Intro To Spring And Spring Boot" at bounding box center [113, 186] width 175 height 16
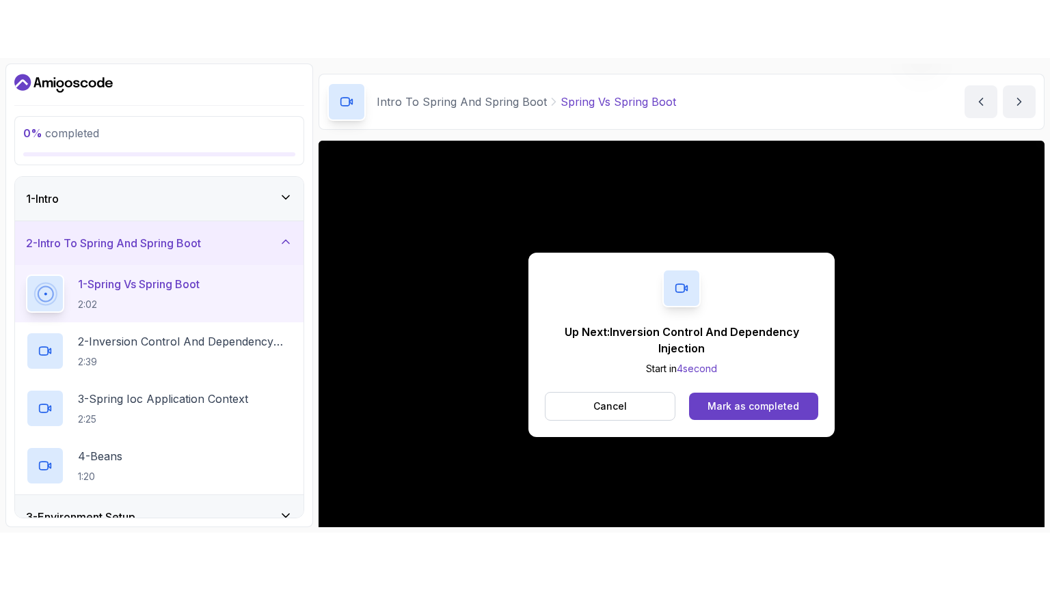
scroll to position [137, 0]
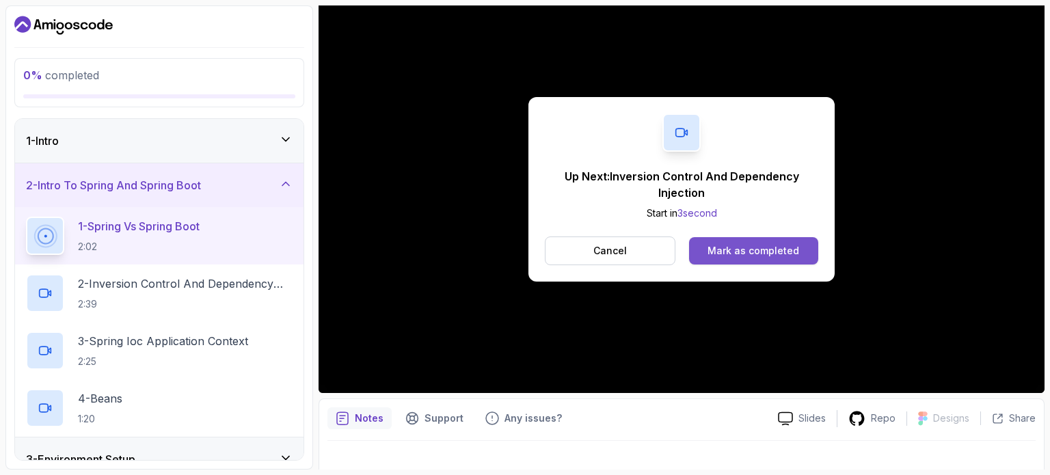
click at [750, 250] on div "Mark as completed" at bounding box center [753, 251] width 92 height 14
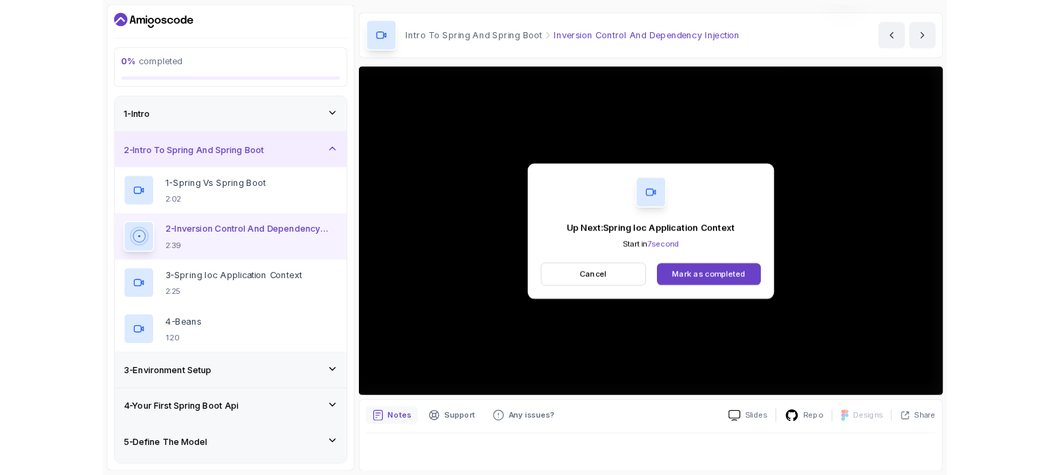
scroll to position [137, 0]
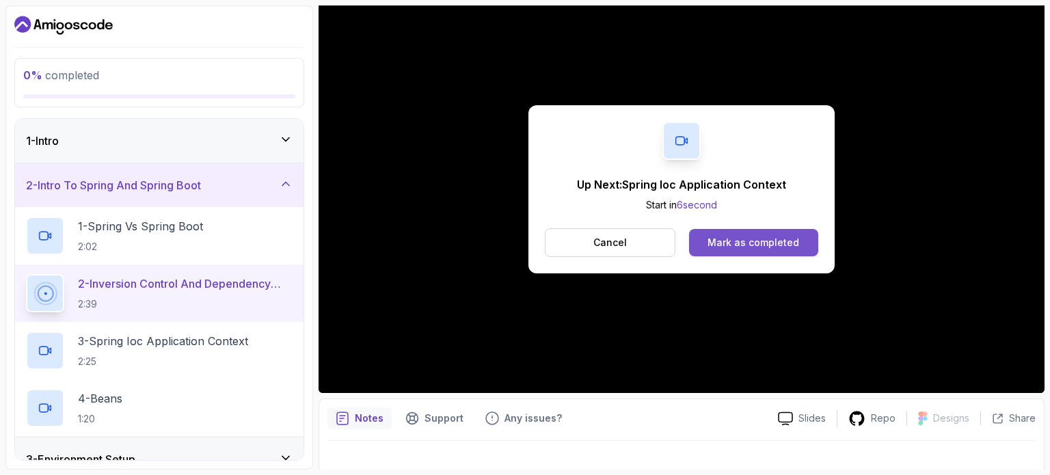
click at [731, 230] on button "Mark as completed" at bounding box center [753, 242] width 129 height 27
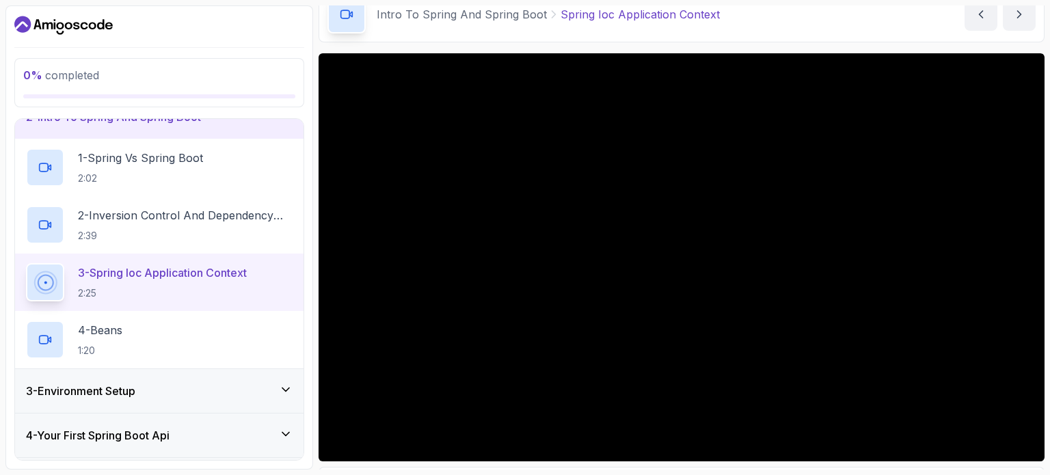
scroll to position [39, 0]
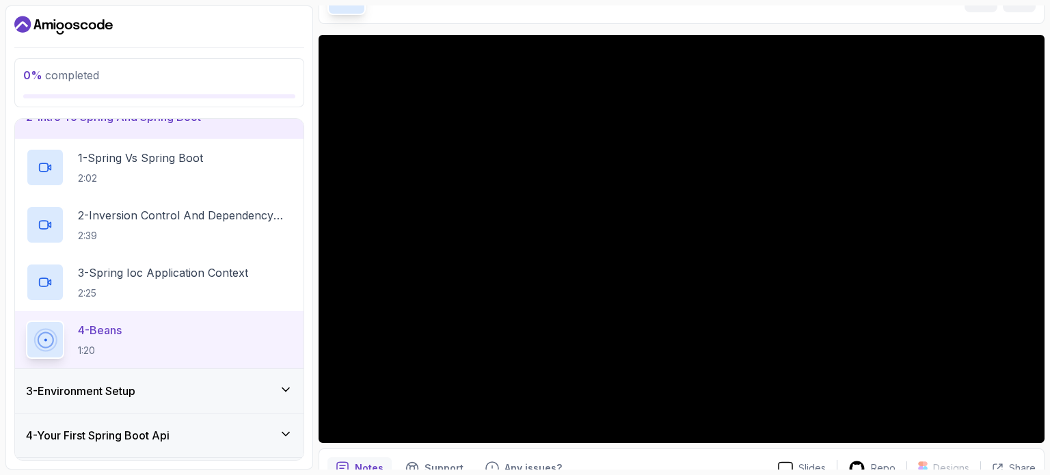
scroll to position [86, 0]
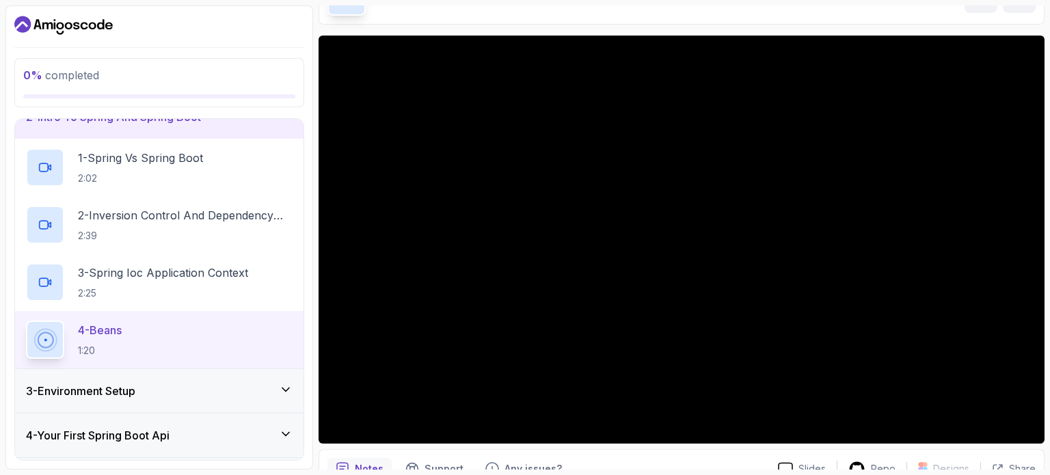
click at [249, 387] on div "3 - Environment Setup" at bounding box center [159, 391] width 267 height 16
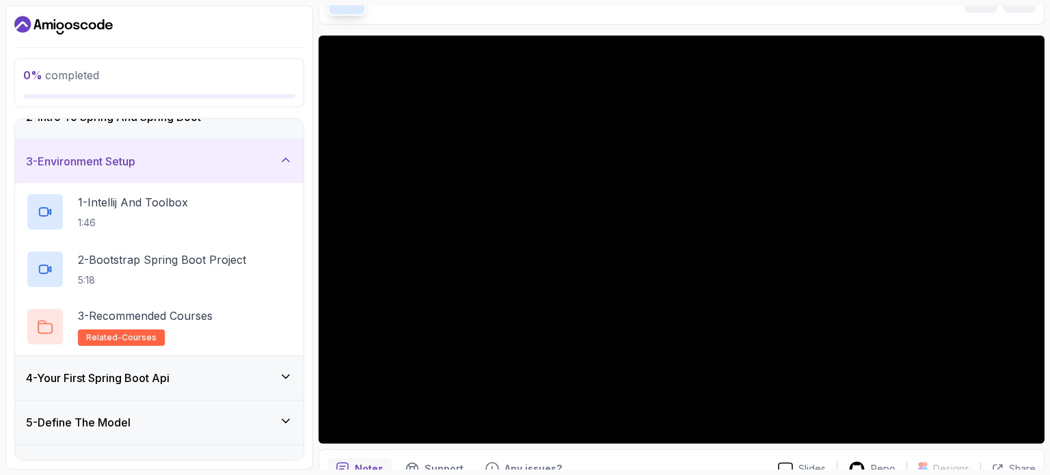
click at [161, 166] on div "3 - Environment Setup" at bounding box center [159, 161] width 267 height 16
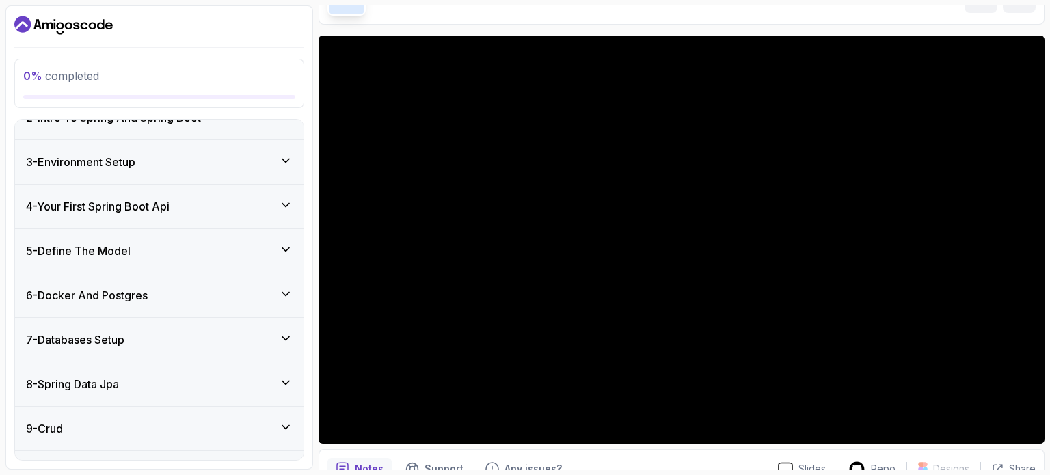
click at [162, 206] on h3 "4 - Your First Spring Boot Api" at bounding box center [98, 206] width 144 height 16
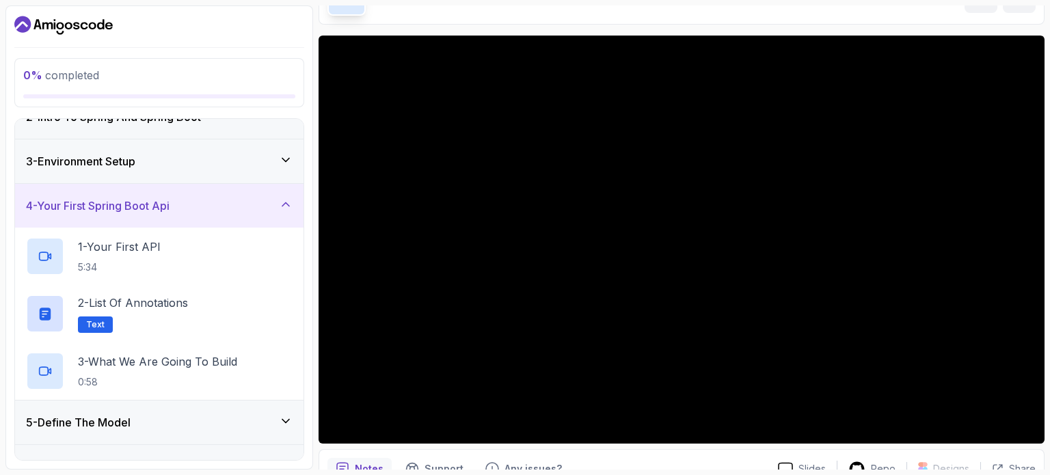
click at [162, 206] on h3 "4 - Your First Spring Boot Api" at bounding box center [98, 205] width 144 height 16
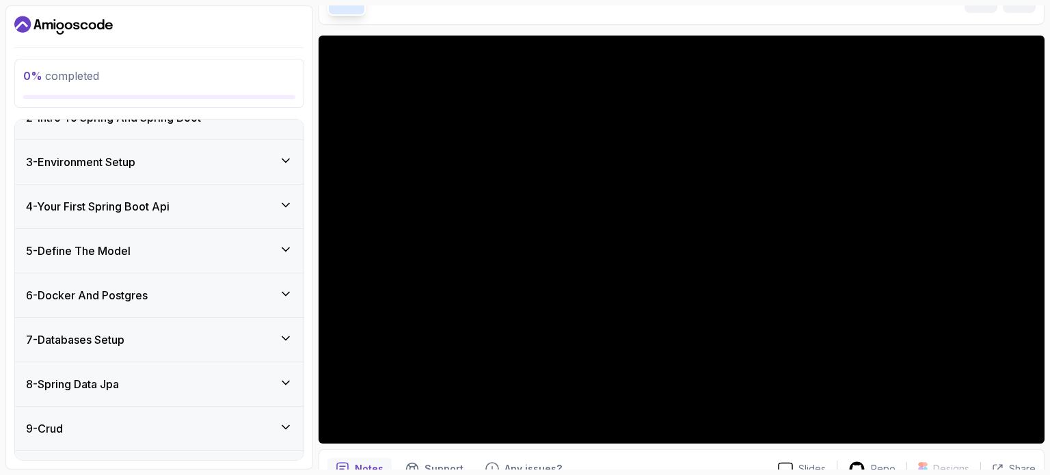
click at [174, 259] on div "5 - Define The Model" at bounding box center [159, 251] width 288 height 44
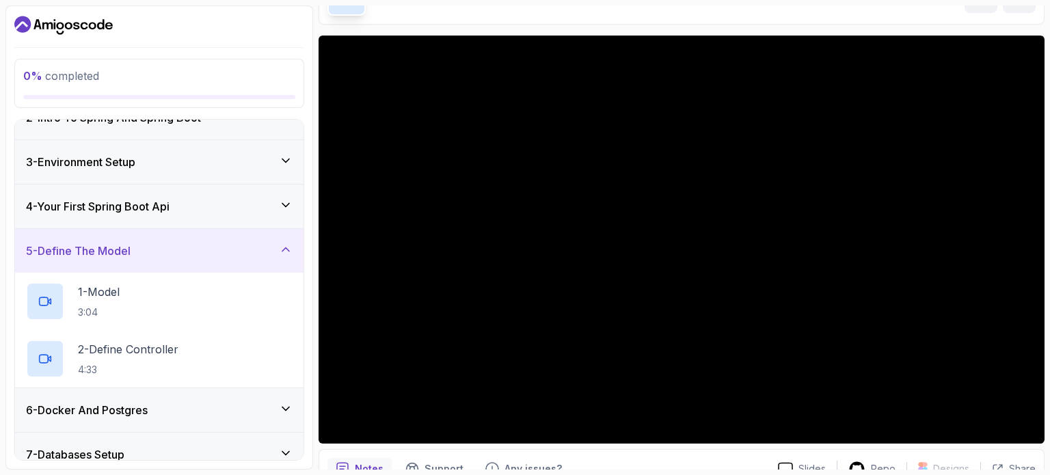
click at [172, 252] on div "5 - Define The Model" at bounding box center [159, 251] width 267 height 16
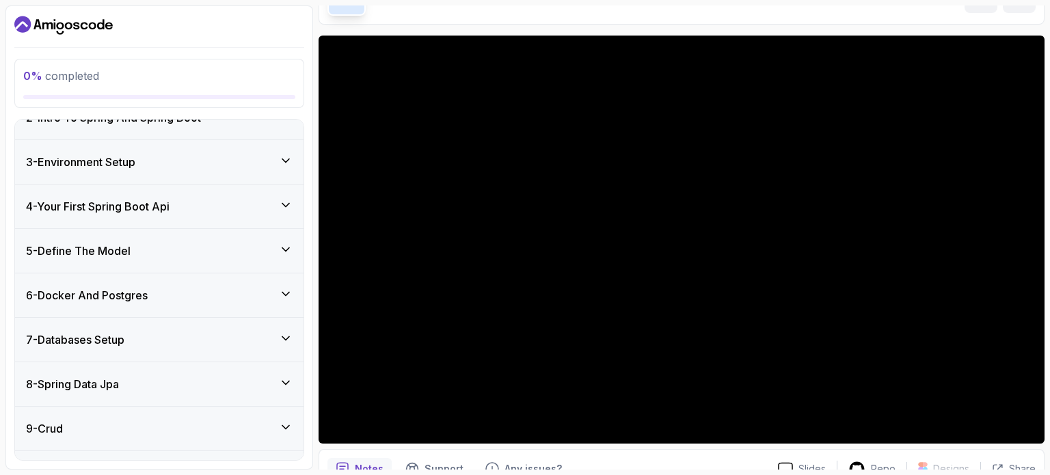
click at [145, 295] on h3 "6 - Docker And Postgres" at bounding box center [87, 295] width 122 height 16
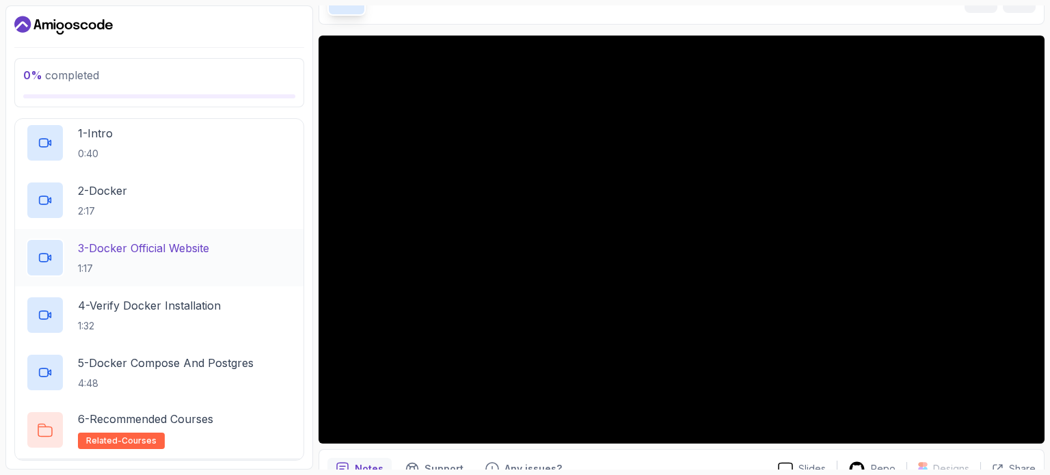
scroll to position [273, 0]
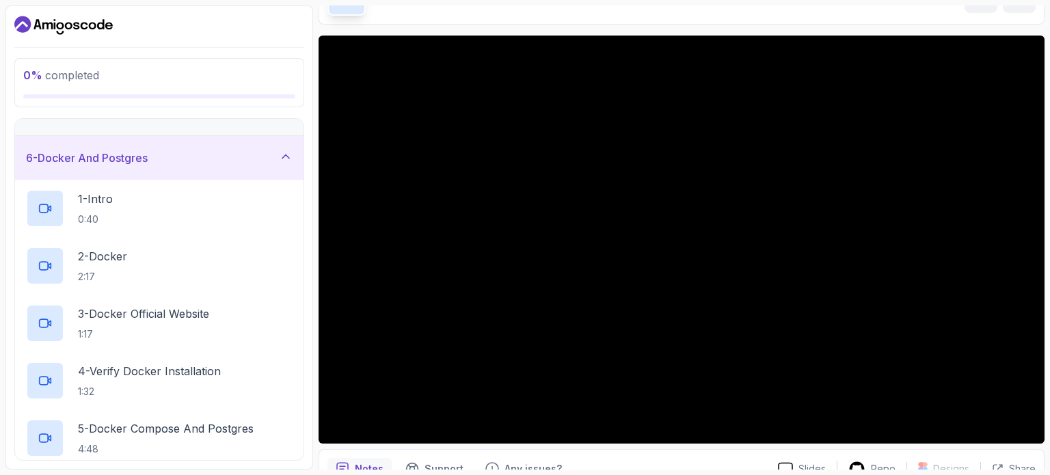
click at [122, 166] on div "6 - Docker And Postgres" at bounding box center [159, 158] width 288 height 44
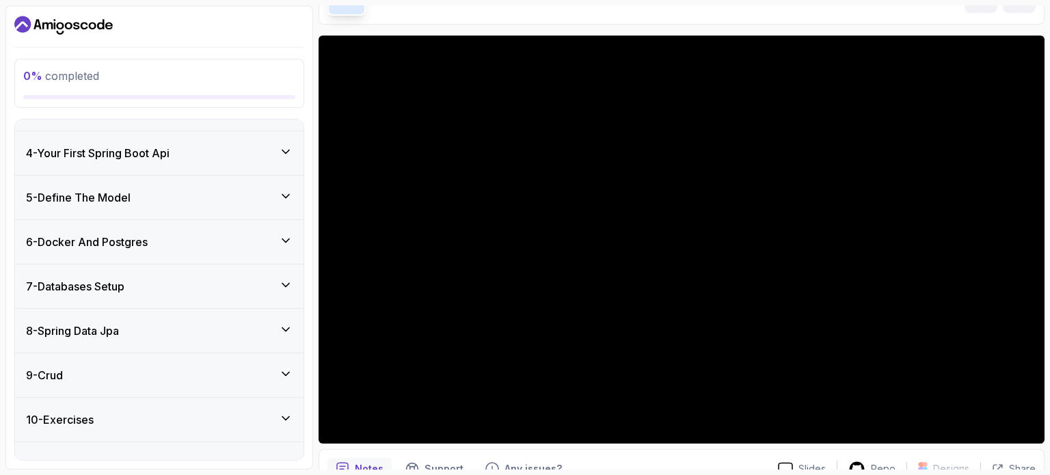
scroll to position [120, 0]
click at [120, 281] on h3 "7 - Databases Setup" at bounding box center [75, 287] width 98 height 16
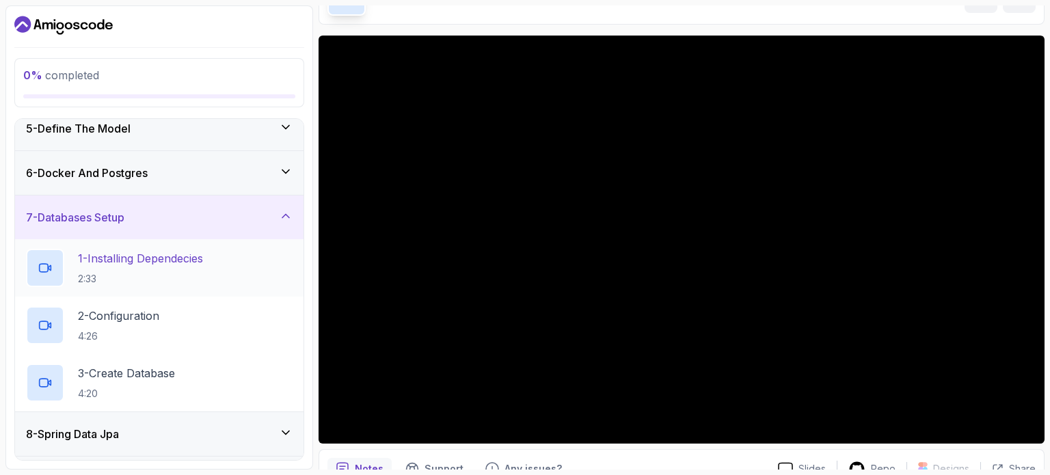
scroll to position [189, 0]
click at [124, 219] on h3 "7 - Databases Setup" at bounding box center [75, 218] width 98 height 16
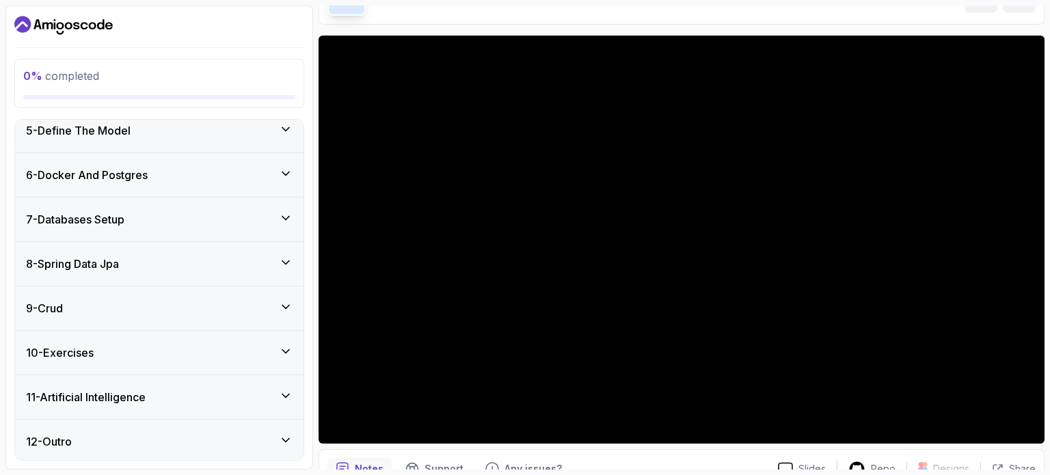
click at [119, 256] on h3 "8 - Spring Data Jpa" at bounding box center [72, 264] width 93 height 16
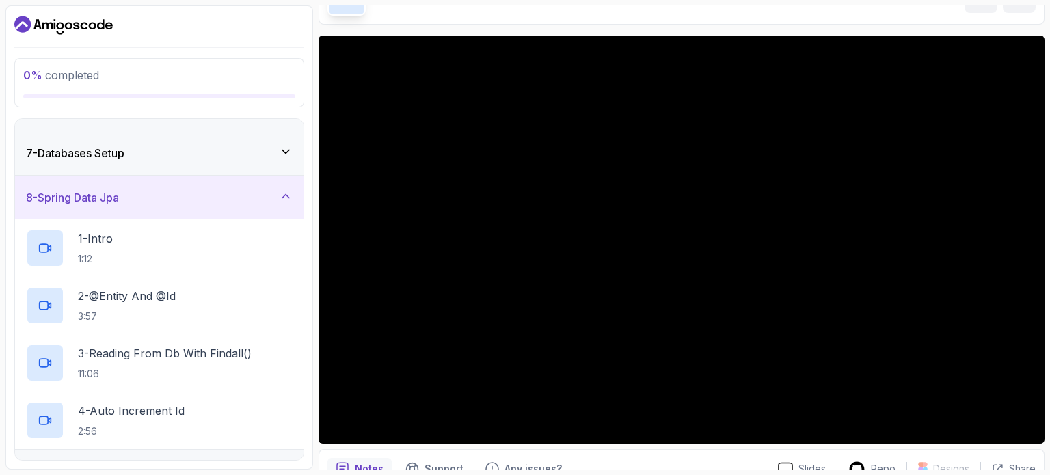
scroll to position [257, 0]
click at [119, 195] on h3 "8 - Spring Data Jpa" at bounding box center [72, 195] width 93 height 16
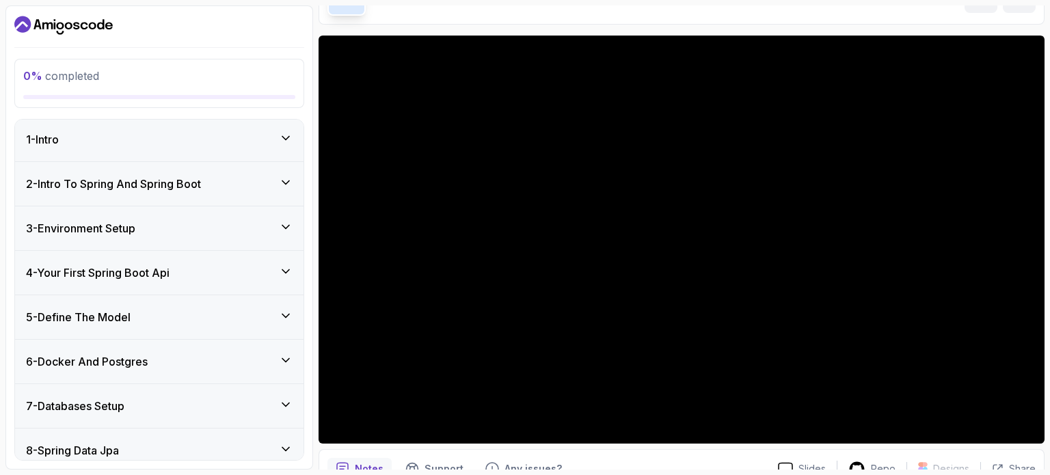
scroll to position [0, 0]
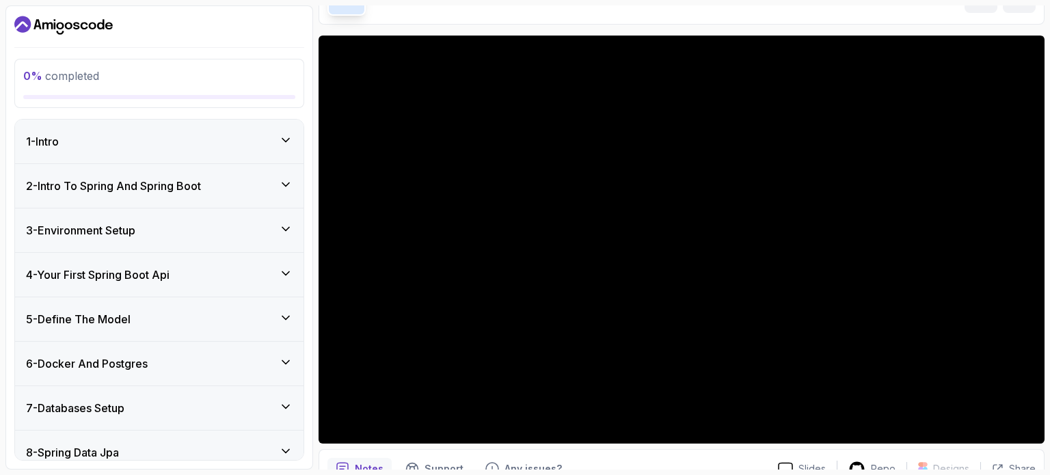
click at [131, 226] on h3 "3 - Environment Setup" at bounding box center [80, 230] width 109 height 16
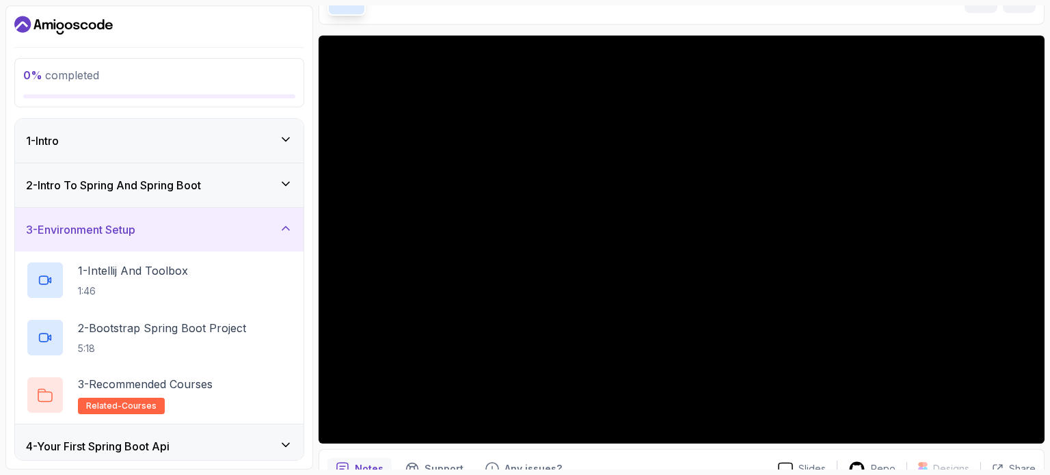
click at [134, 193] on h3 "2 - Intro To Spring And Spring Boot" at bounding box center [113, 185] width 175 height 16
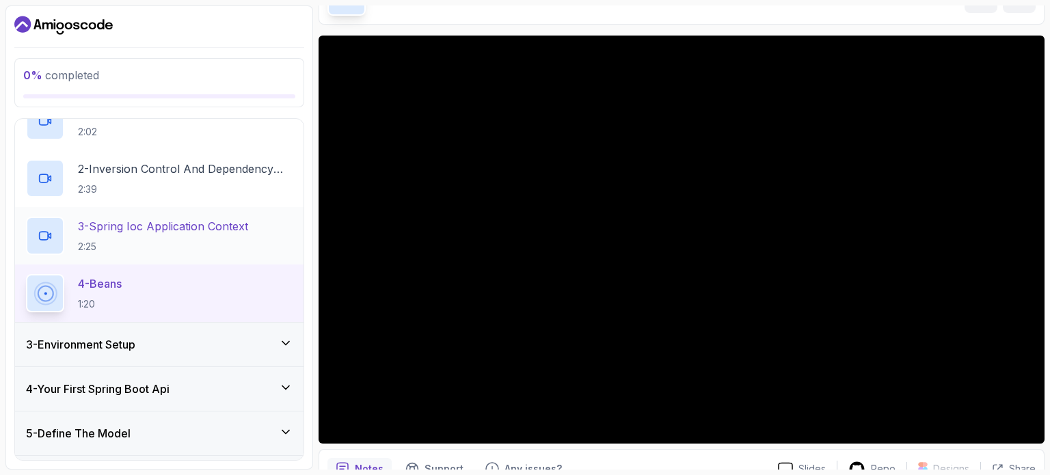
scroll to position [137, 0]
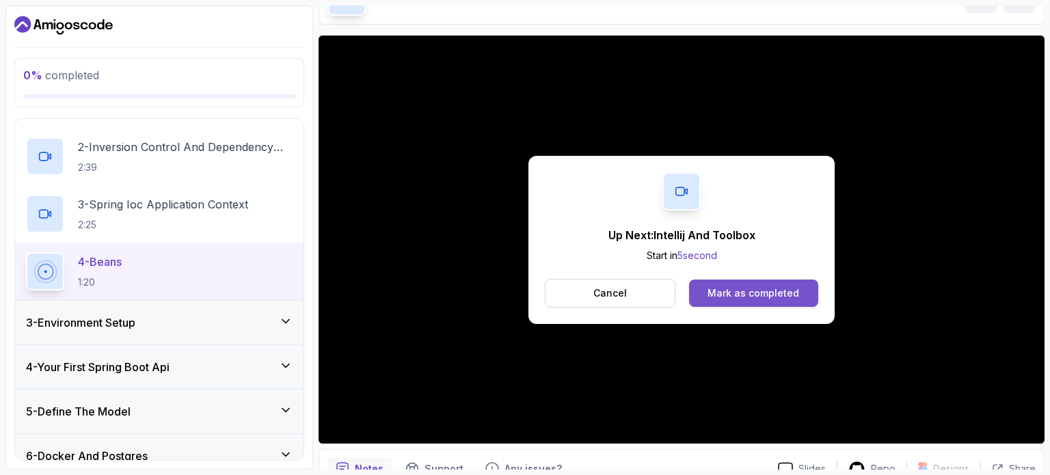
click at [737, 297] on div "Mark as completed" at bounding box center [753, 293] width 92 height 14
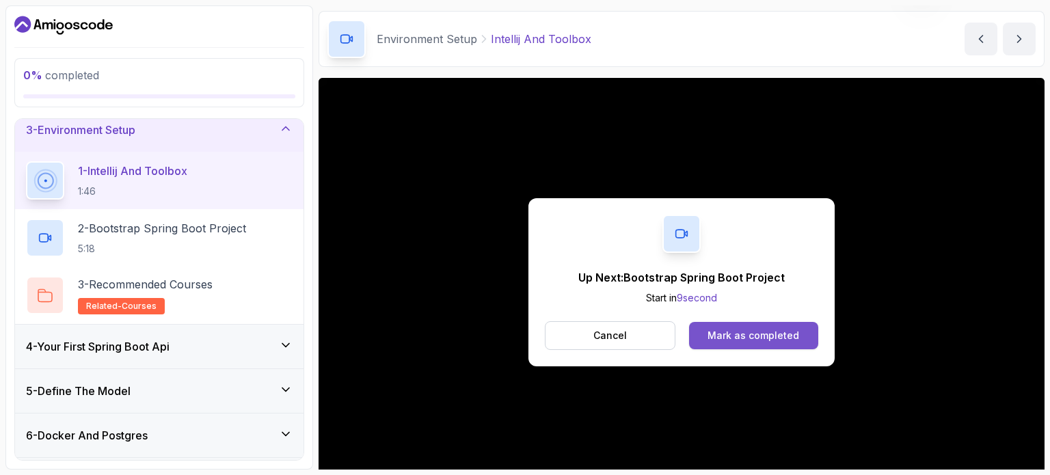
scroll to position [78, 0]
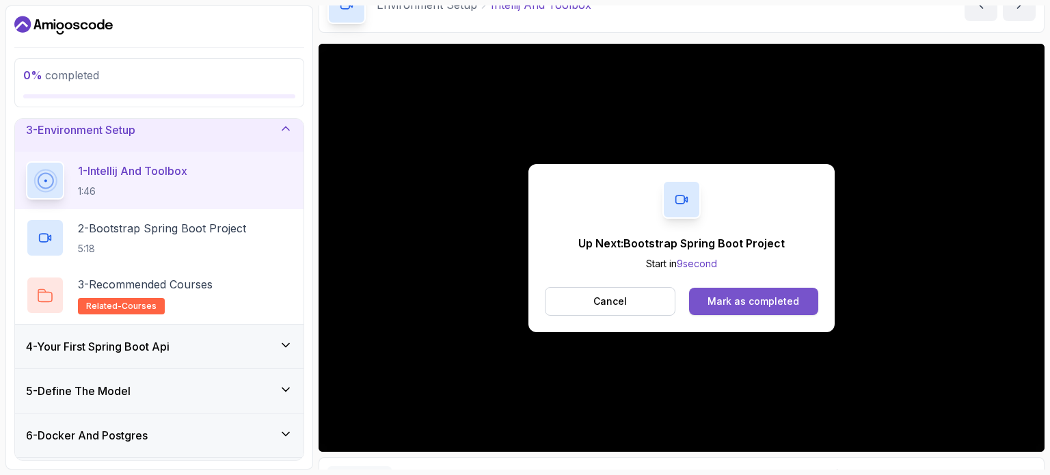
click at [733, 295] on div "Mark as completed" at bounding box center [753, 302] width 92 height 14
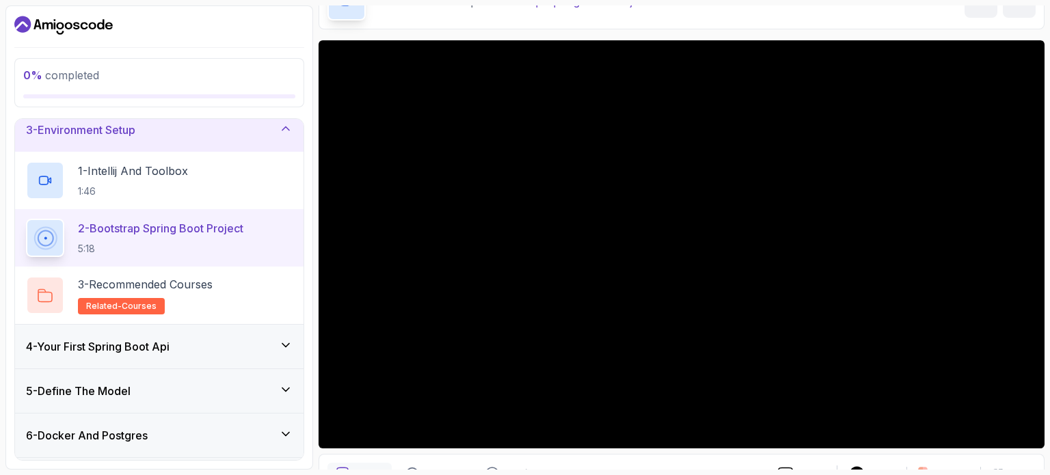
scroll to position [78, 0]
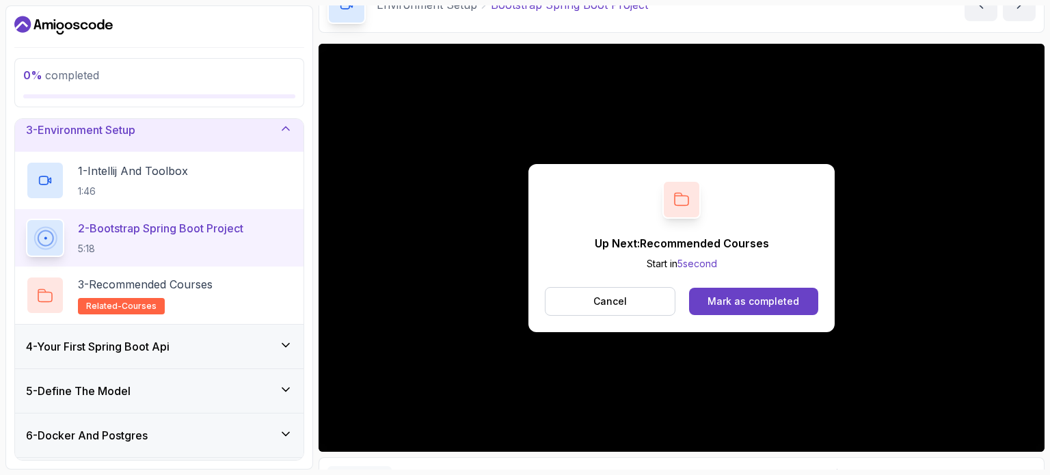
click at [582, 256] on div "Up Next: Recommended Courses Start in 5 second Cancel Mark as completed" at bounding box center [681, 248] width 306 height 168
click at [716, 300] on div "Mark as completed" at bounding box center [753, 302] width 92 height 14
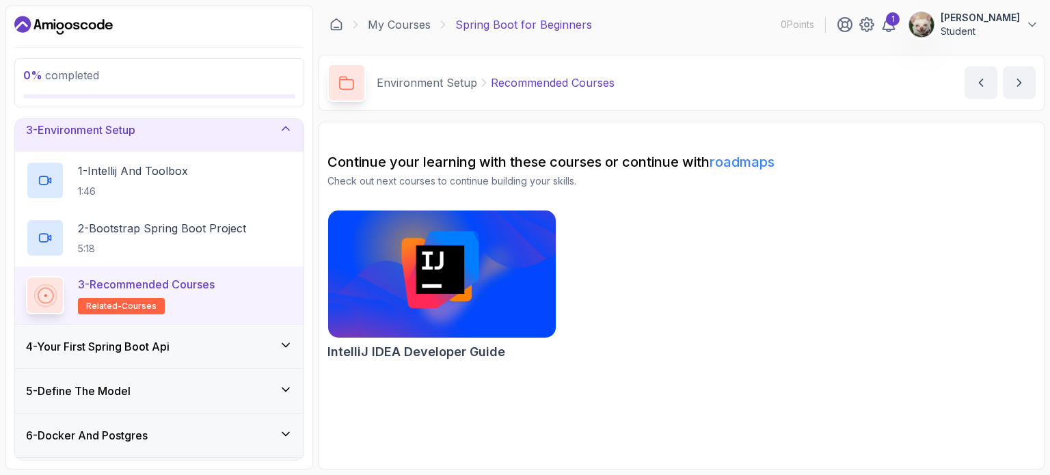
click at [110, 348] on h3 "4 - Your First Spring Boot Api" at bounding box center [98, 346] width 144 height 16
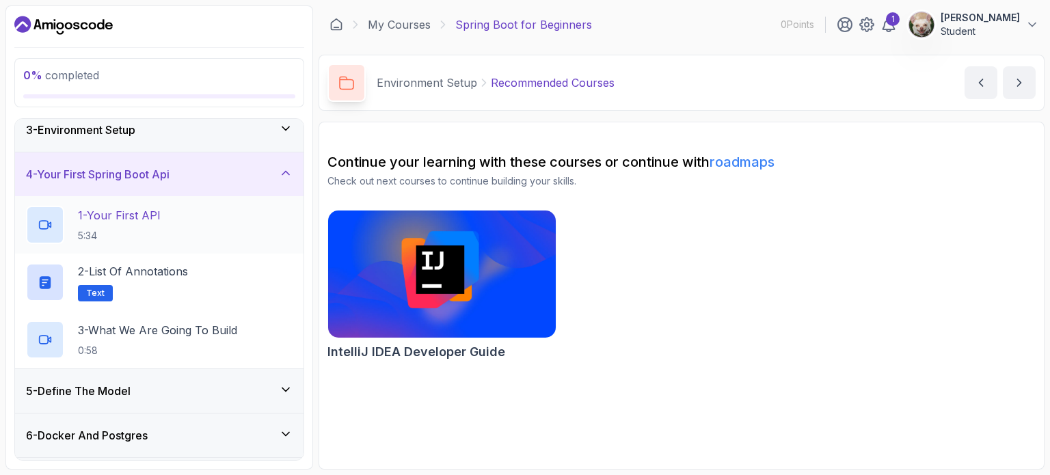
click at [134, 233] on p "5:34" at bounding box center [119, 236] width 83 height 14
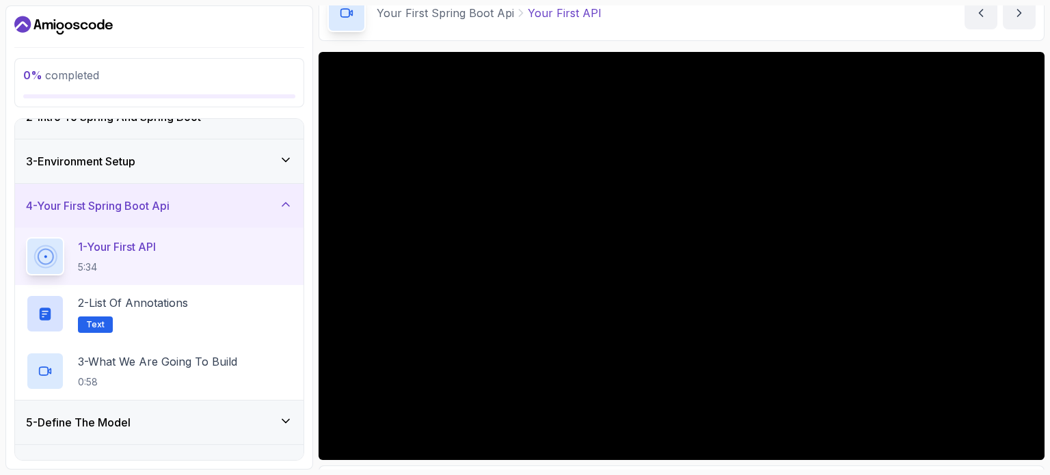
scroll to position [68, 0]
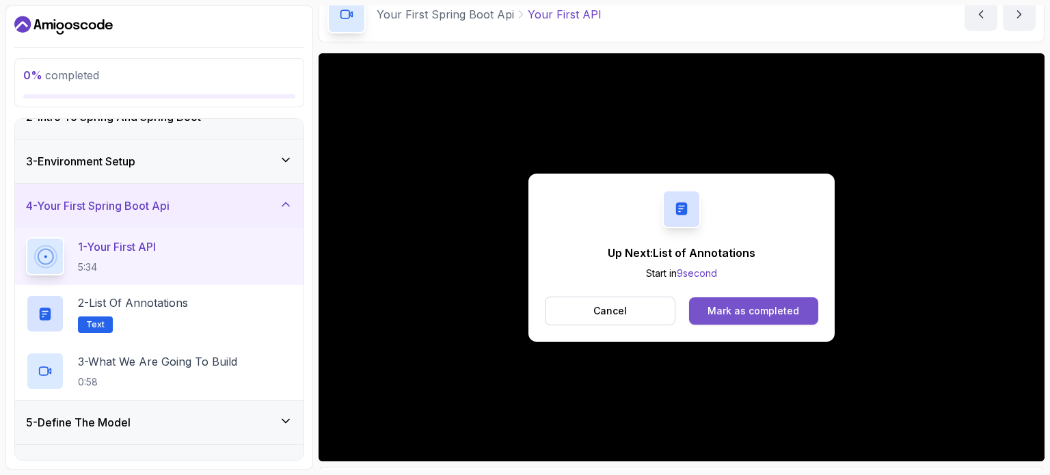
click at [737, 310] on div "Mark as completed" at bounding box center [753, 311] width 92 height 14
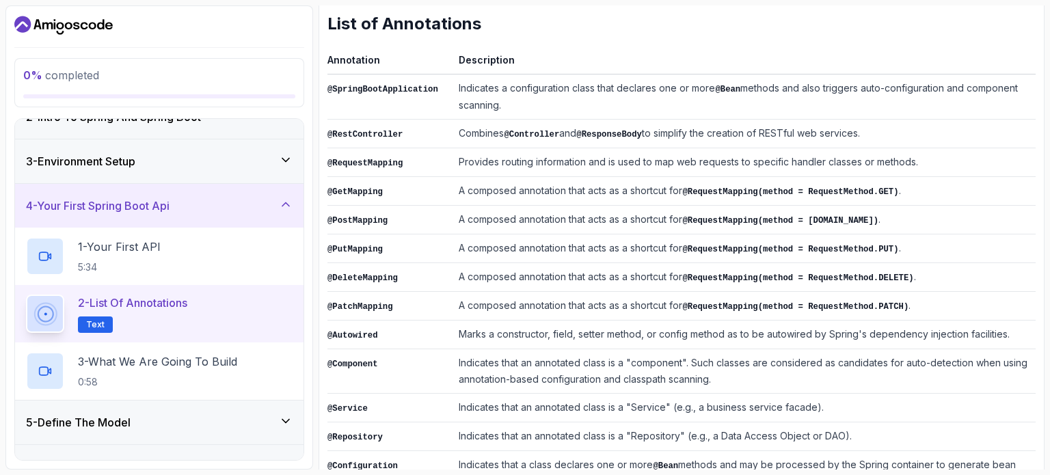
scroll to position [205, 0]
click at [694, 49] on div "~2 min read List of Annotations Annotation Description @SpringBootApplication I…" at bounding box center [681, 294] width 708 height 633
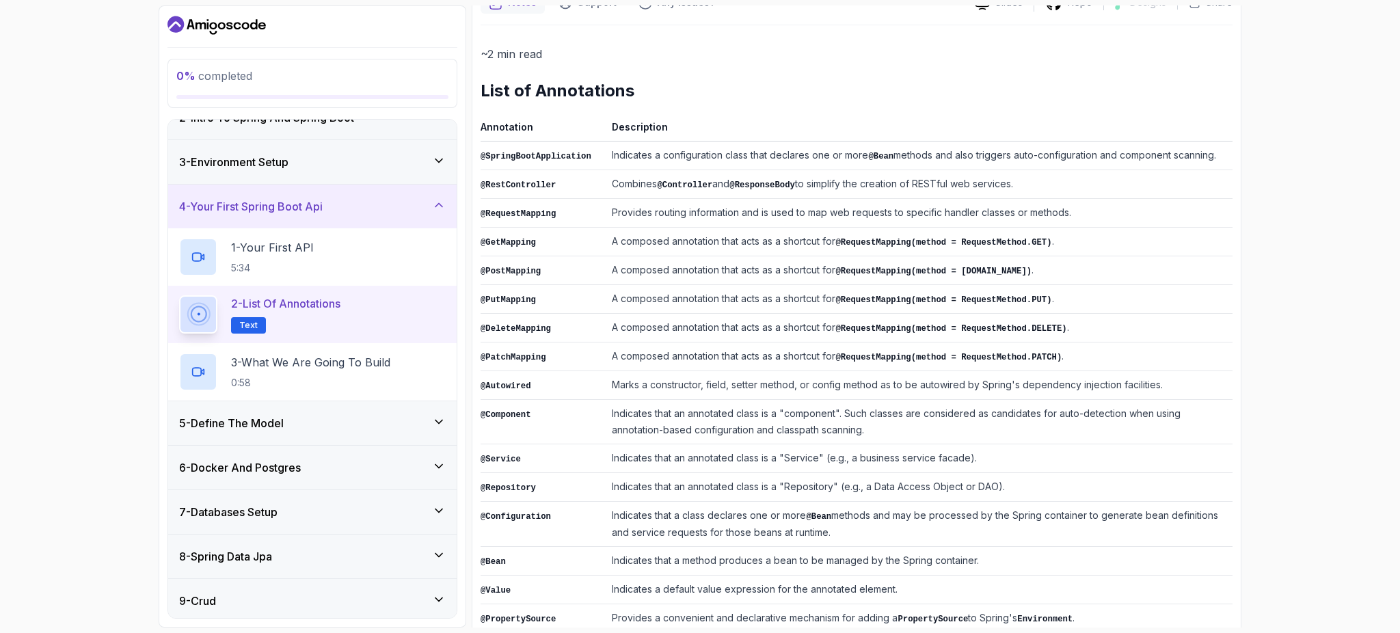
scroll to position [191, 0]
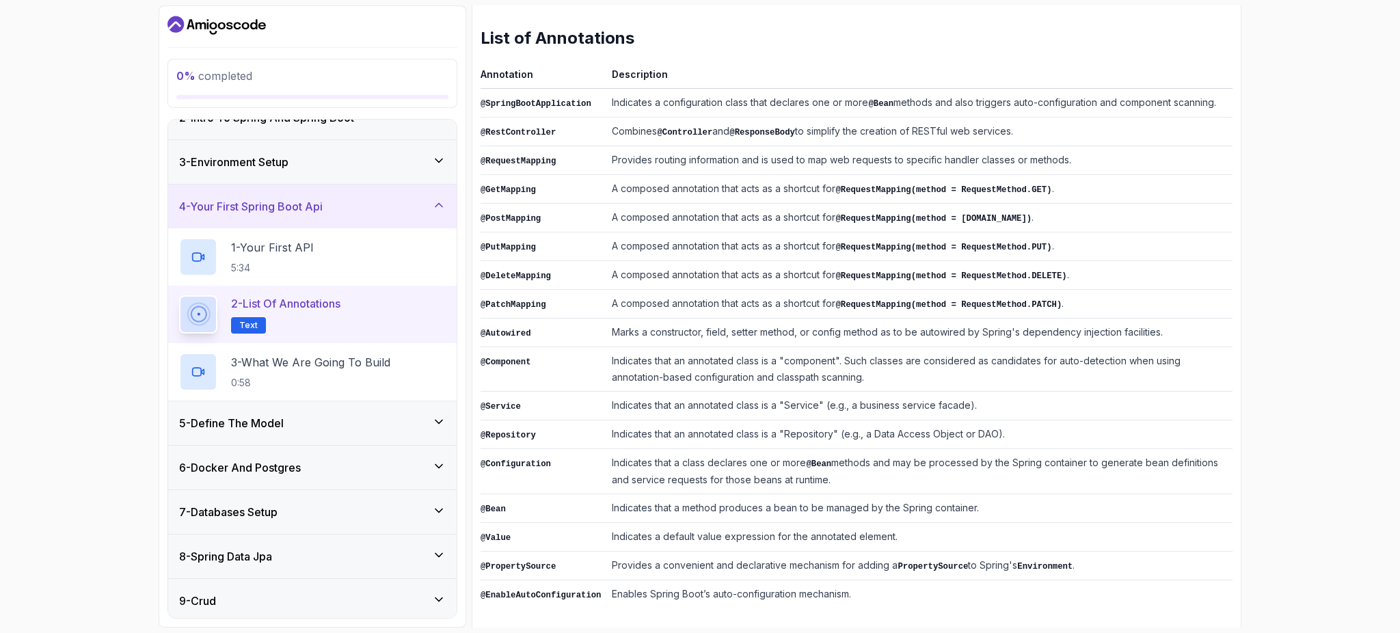
click at [892, 47] on h2 "List of Annotations" at bounding box center [856, 38] width 752 height 22
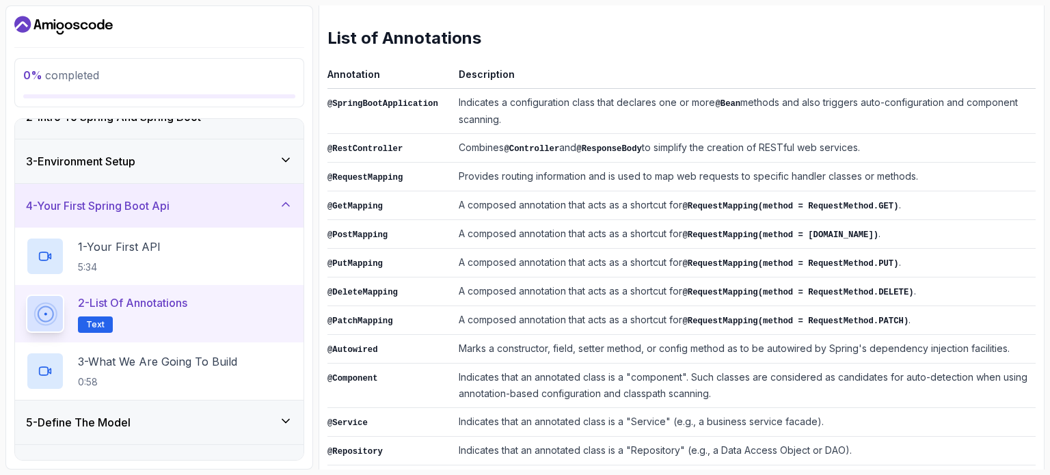
click at [730, 122] on td "Indicates a configuration class that declares one or more @Bean methods and als…" at bounding box center [744, 110] width 582 height 45
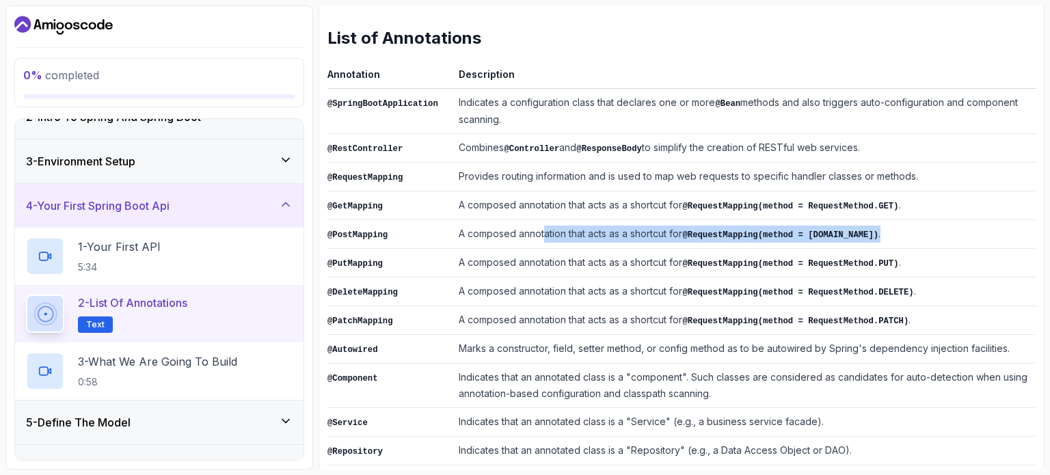
drag, startPoint x: 533, startPoint y: 237, endPoint x: 883, endPoint y: 229, distance: 350.0
click at [968, 232] on td "A composed annotation that acts as a shortcut for @RequestMapping(method = Requ…" at bounding box center [744, 233] width 582 height 29
drag, startPoint x: 813, startPoint y: 234, endPoint x: 794, endPoint y: 238, distance: 19.6
click at [813, 234] on code "@RequestMapping(method = RequestMethod.POST)" at bounding box center [780, 235] width 196 height 10
click at [664, 226] on td "A composed annotation that acts as a shortcut for @RequestMapping(method = Requ…" at bounding box center [744, 233] width 582 height 29
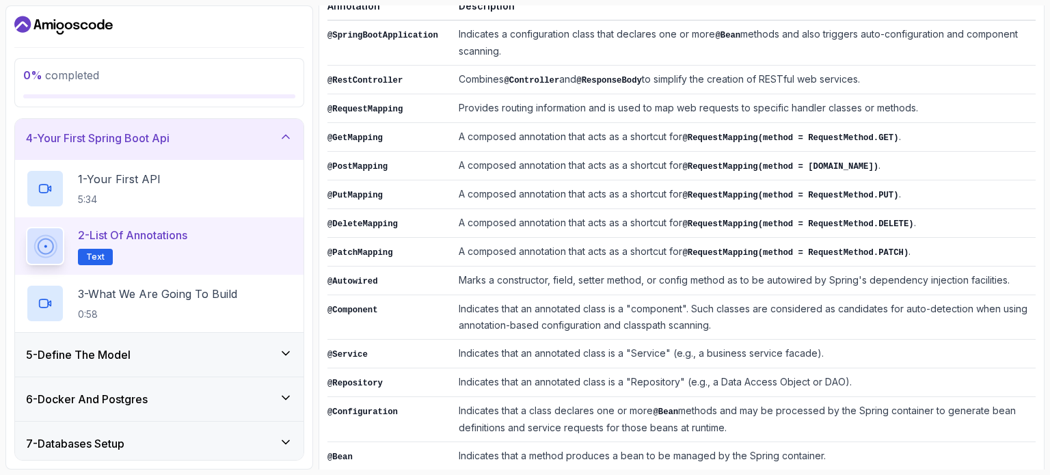
scroll to position [137, 0]
click at [253, 300] on div "3 - What We Are Going To Build 0:58" at bounding box center [159, 303] width 267 height 38
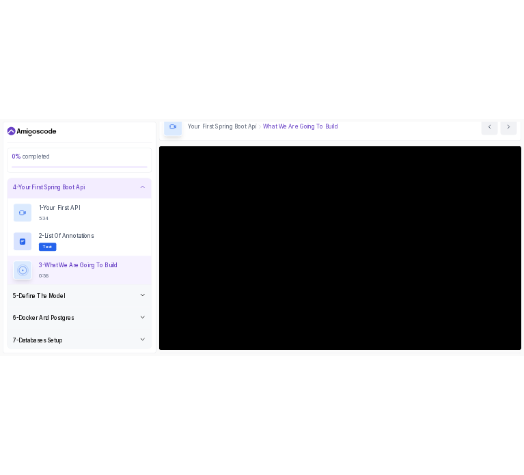
scroll to position [68, 0]
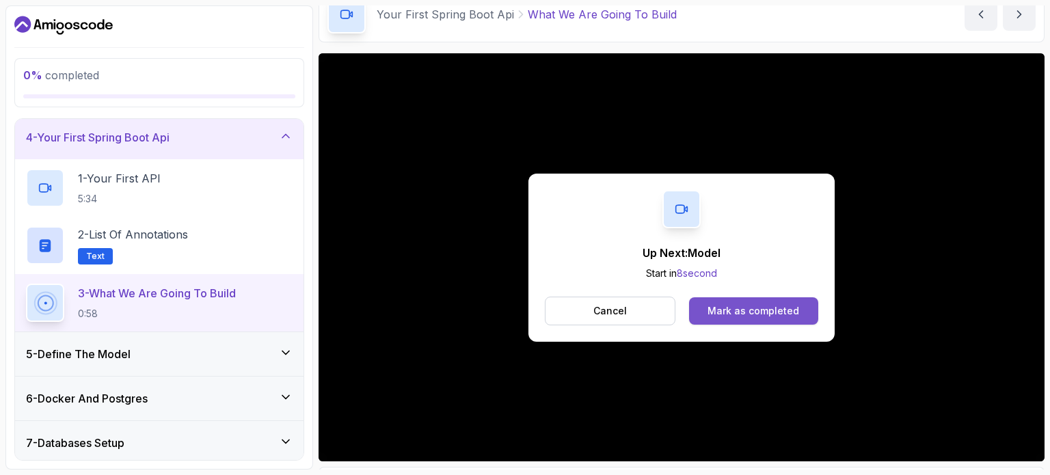
click at [778, 311] on div "Mark as completed" at bounding box center [753, 311] width 92 height 14
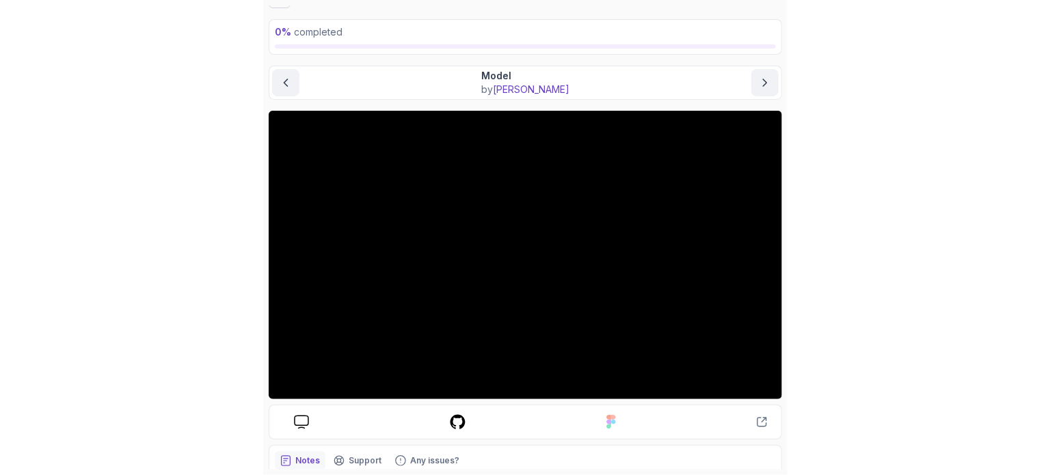
scroll to position [63, 0]
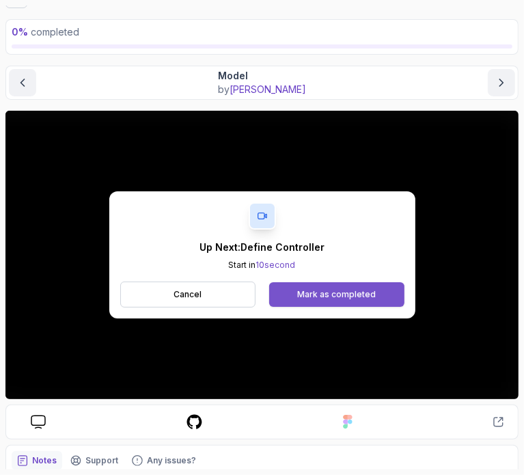
click at [375, 293] on button "Mark as completed" at bounding box center [336, 294] width 135 height 25
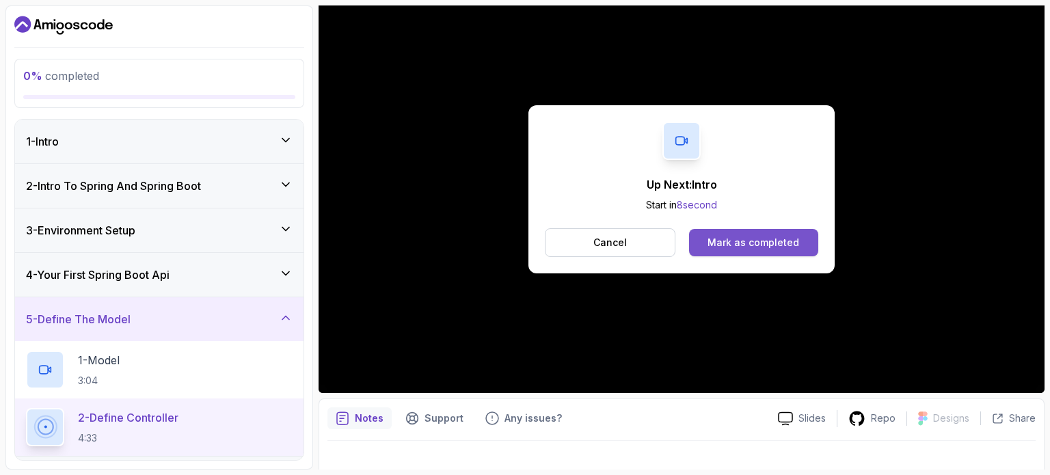
click at [744, 240] on div "Mark as completed" at bounding box center [753, 243] width 92 height 14
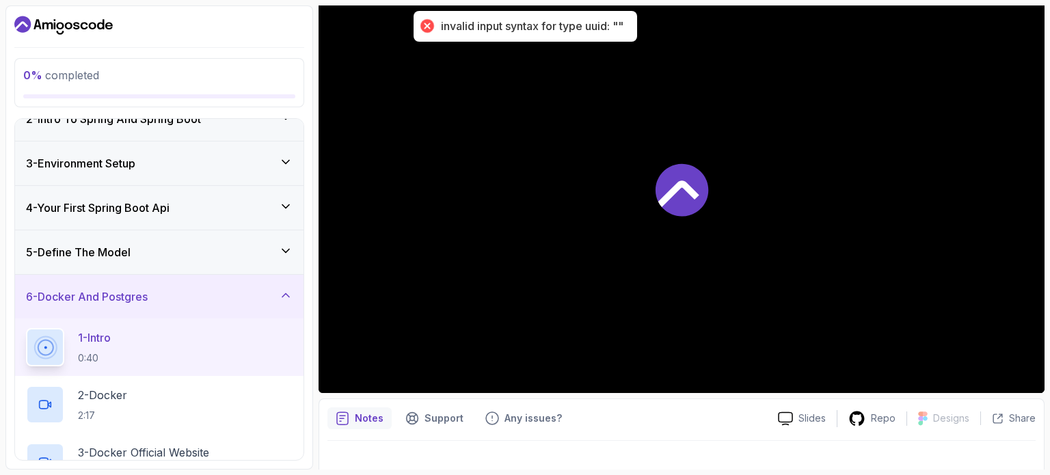
scroll to position [68, 0]
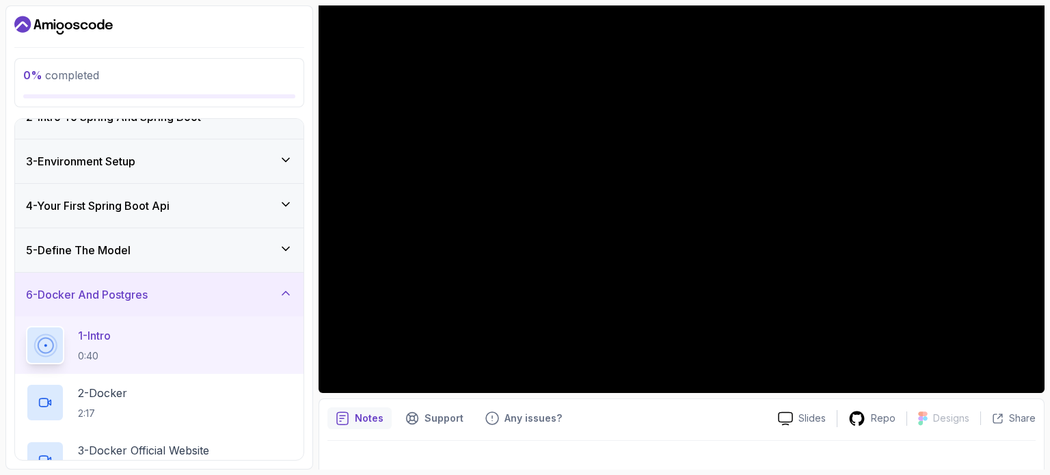
click at [232, 294] on div "6 - Docker And Postgres" at bounding box center [159, 294] width 267 height 16
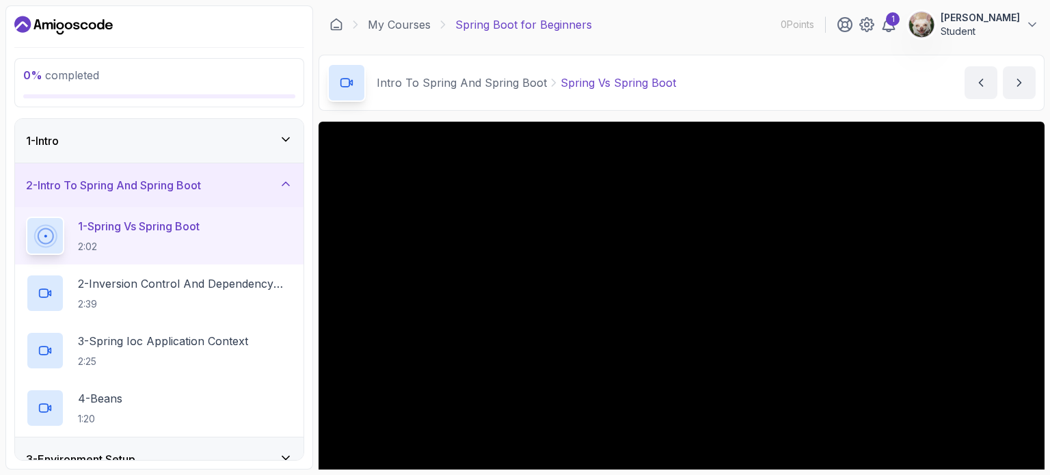
scroll to position [18, 0]
